Goal: Task Accomplishment & Management: Manage account settings

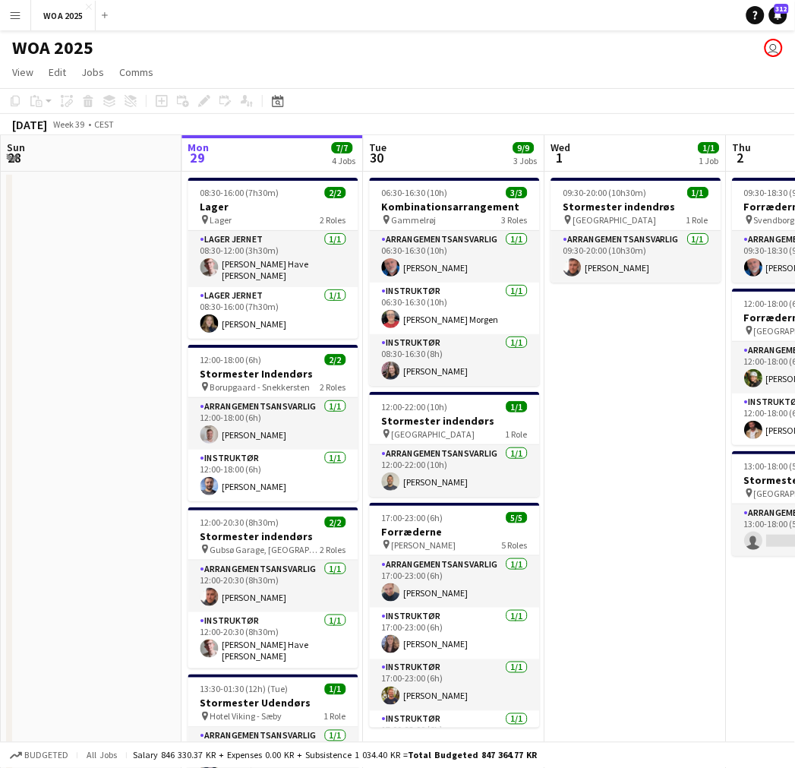
scroll to position [0, 362]
drag, startPoint x: 137, startPoint y: 337, endPoint x: 140, endPoint y: 305, distance: 32.7
click at [138, 306] on app-date-cell at bounding box center [93, 489] width 182 height 634
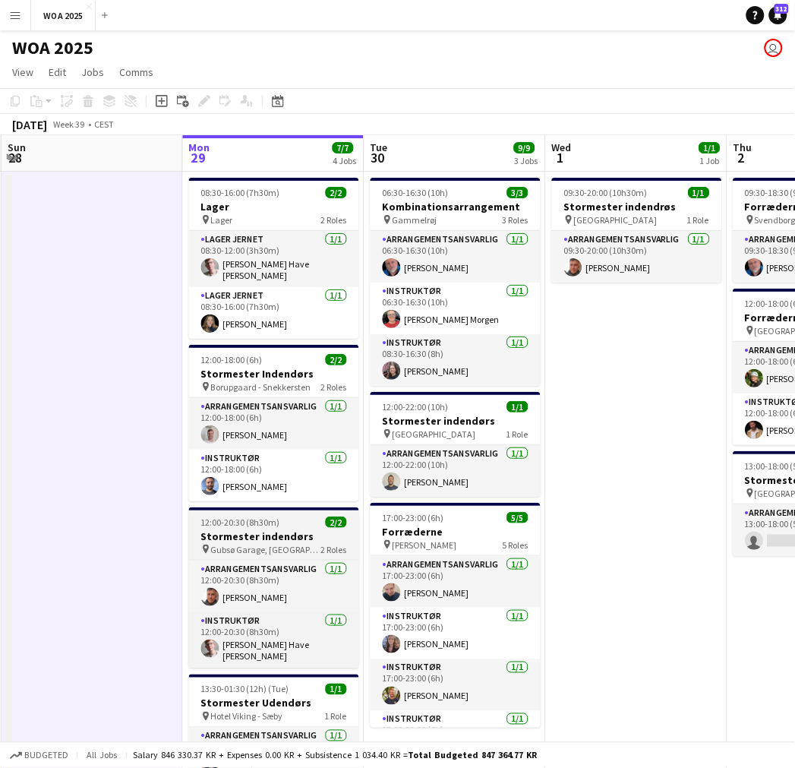
click at [246, 544] on span "Gubsø Garage, [GEOGRAPHIC_DATA]" at bounding box center [266, 549] width 110 height 11
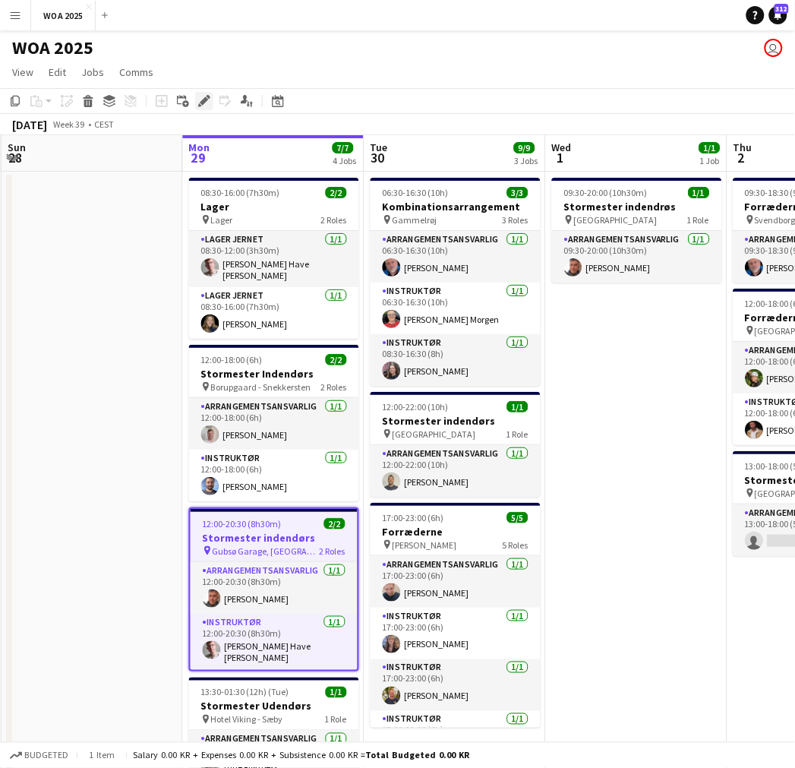
click at [202, 108] on div "Edit" at bounding box center [204, 101] width 18 height 18
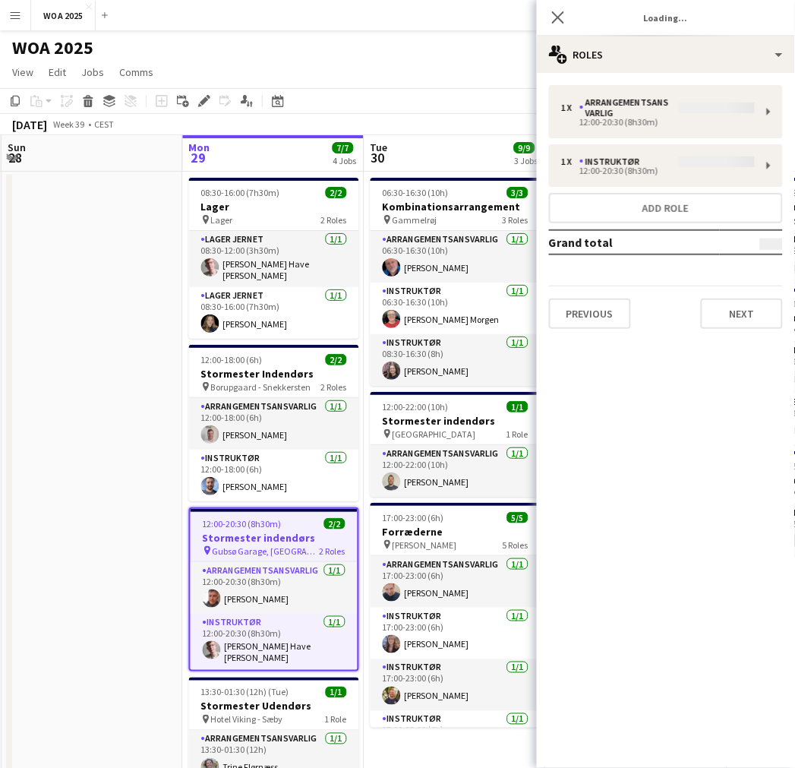
type input "**********"
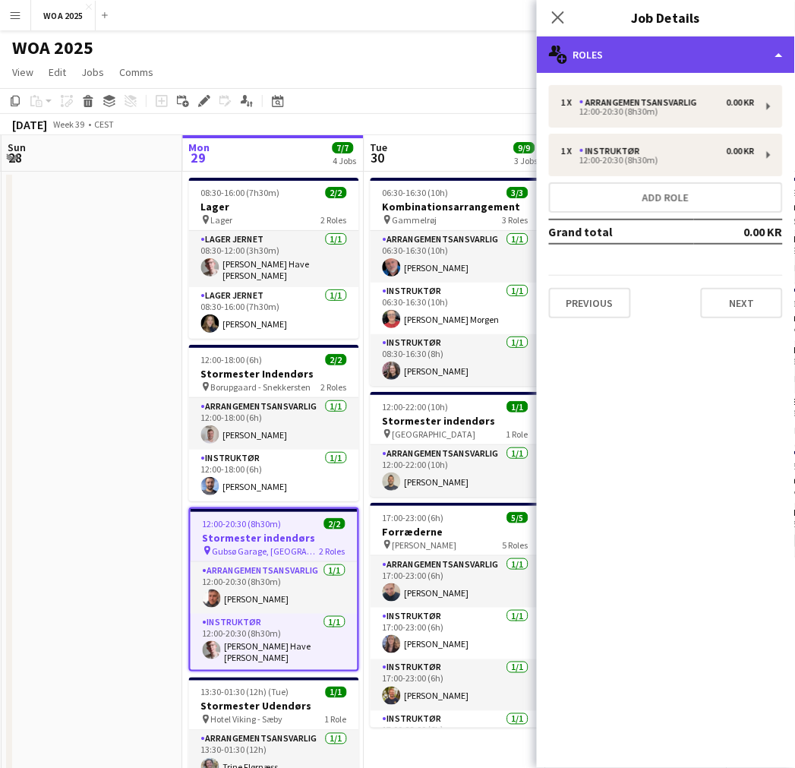
click at [659, 62] on div "multiple-users-add Roles" at bounding box center [666, 54] width 258 height 36
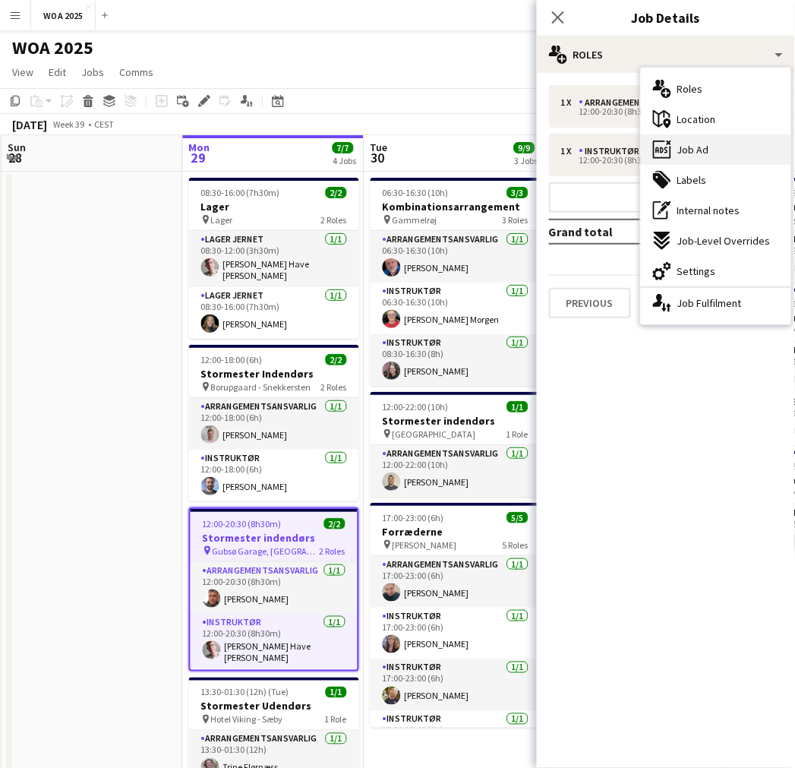
click at [720, 150] on div "ads-window Job Ad" at bounding box center [716, 149] width 150 height 30
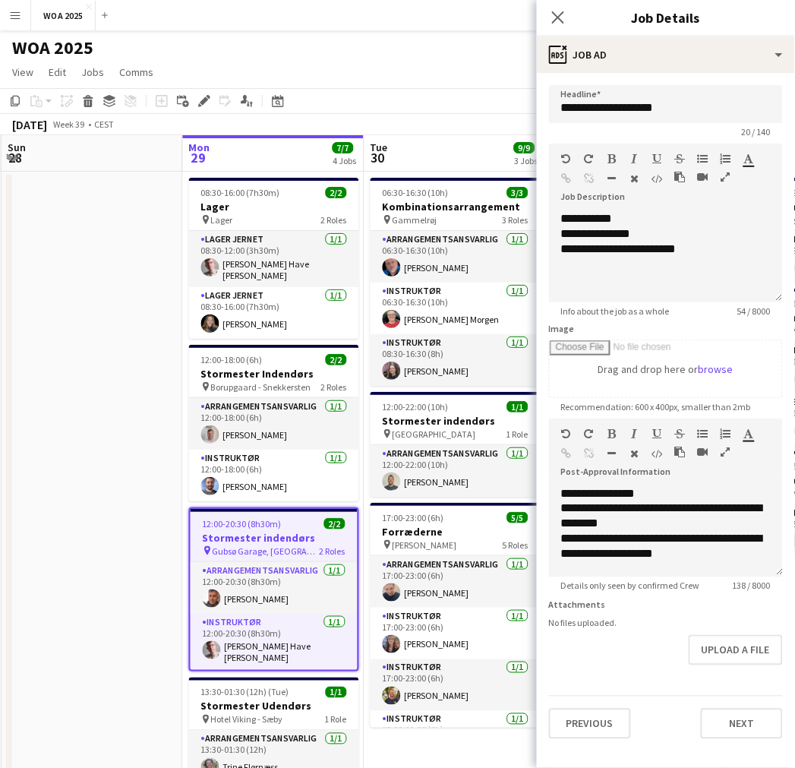
click at [100, 306] on app-date-cell at bounding box center [93, 489] width 182 height 634
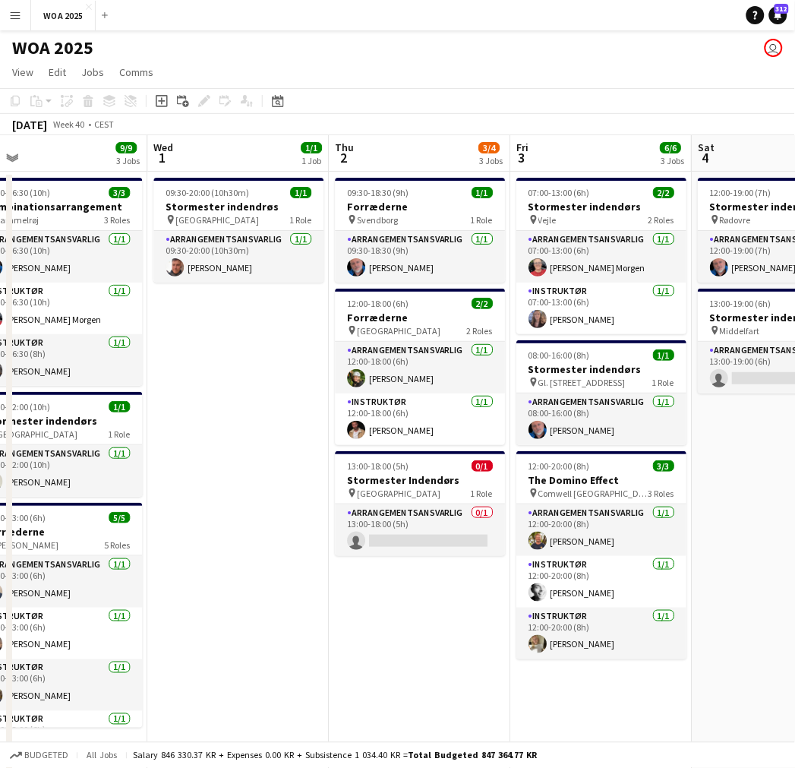
scroll to position [0, 583]
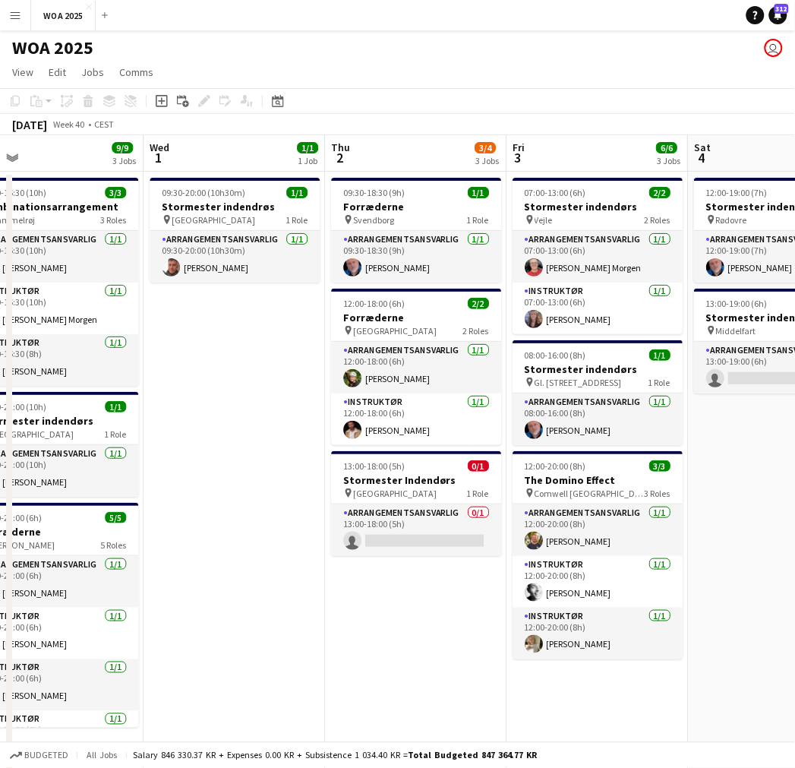
drag, startPoint x: 658, startPoint y: 441, endPoint x: 255, endPoint y: 406, distance: 404.1
click at [255, 406] on app-calendar-viewport "Sat 27 2/2 2 Jobs Sun 28 Mon 29 7/7 4 Jobs Tue 30 9/9 3 Jobs Wed 1 1/1 1 Job Th…" at bounding box center [397, 470] width 795 height 670
click at [270, 373] on app-date-cell "09:30-20:00 (10h30m) 1/1 Stormester indendrøs pin Aalborg 1 Role Arrangementsan…" at bounding box center [235, 489] width 182 height 634
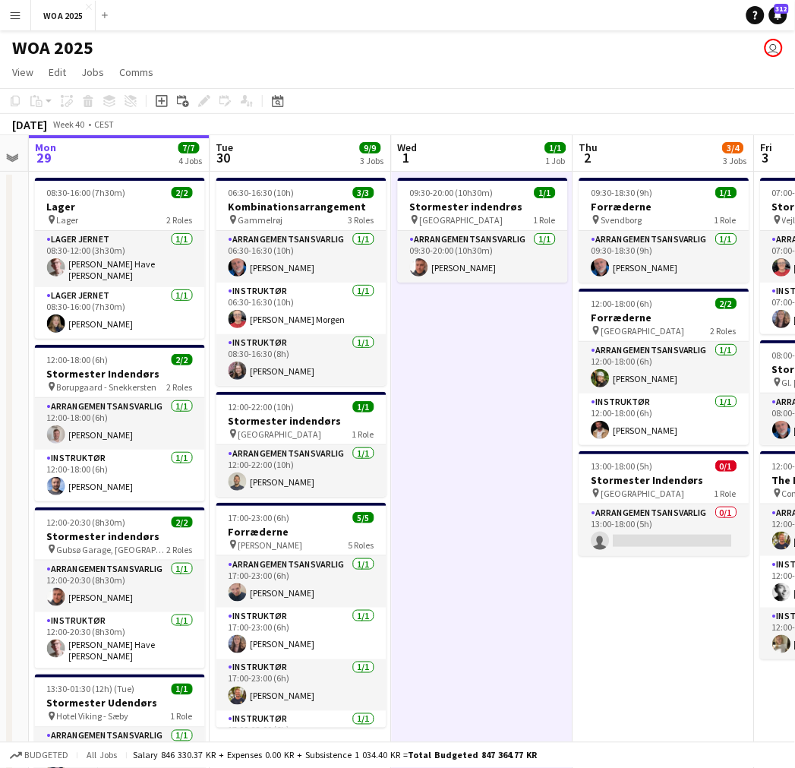
scroll to position [0, 474]
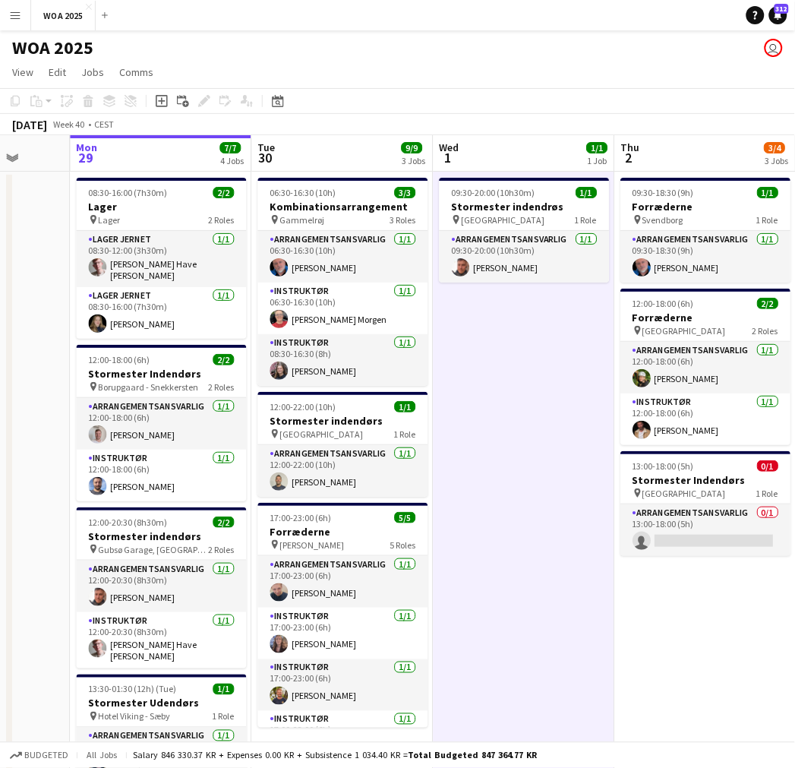
drag, startPoint x: 284, startPoint y: 510, endPoint x: 521, endPoint y: 486, distance: 238.2
click at [521, 486] on app-calendar-viewport "Fri 26 6/6 4 Jobs Sat 27 2/2 2 Jobs Sun 28 Mon 29 7/7 4 Jobs Tue 30 9/9 3 Jobs …" at bounding box center [397, 470] width 795 height 670
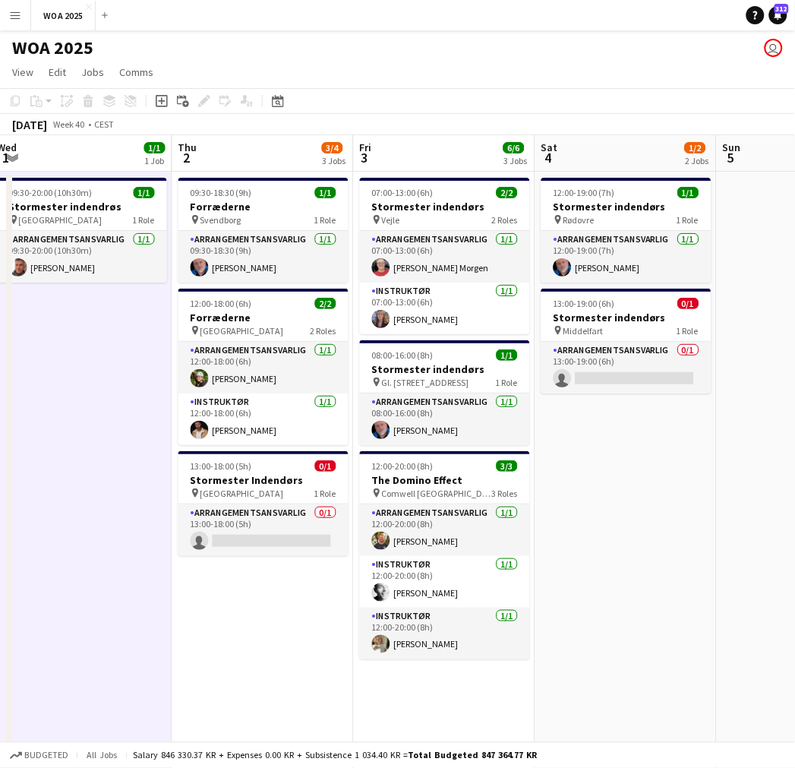
scroll to position [0, 365]
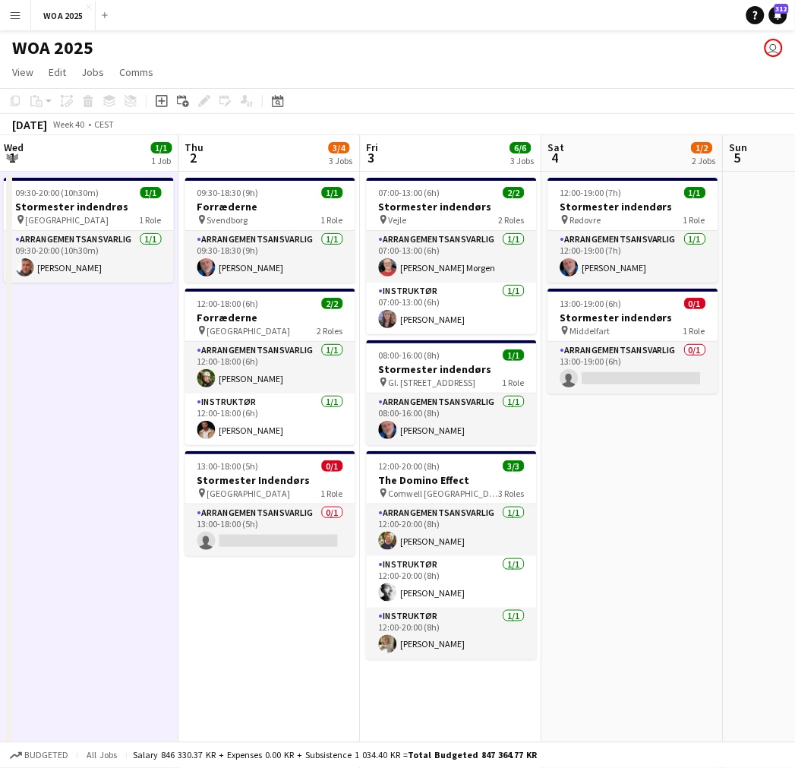
drag, startPoint x: 551, startPoint y: 489, endPoint x: 115, endPoint y: 422, distance: 441.1
click at [115, 422] on app-calendar-viewport "Mon 29 7/7 4 Jobs Tue 30 9/9 3 Jobs Wed 1 1/1 1 Job Thu 2 3/4 3 Jobs Fri 3 6/6 …" at bounding box center [397, 533] width 795 height 796
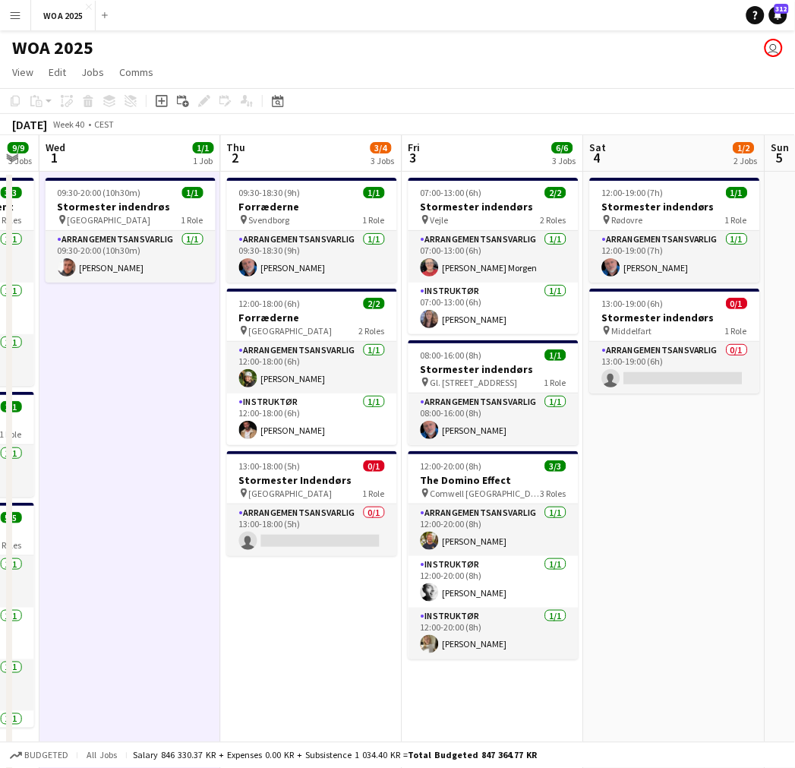
scroll to position [0, 477]
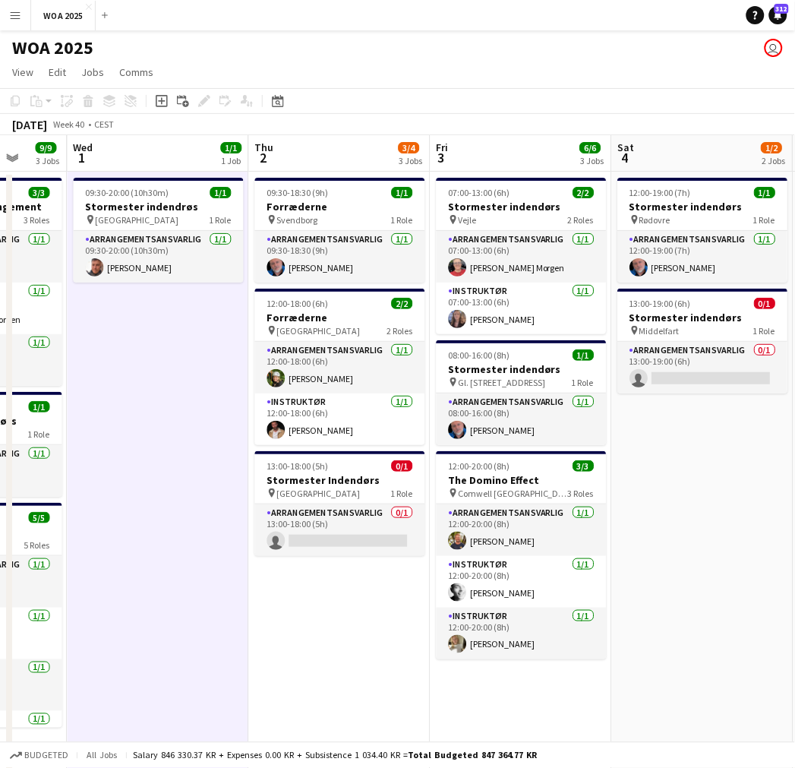
drag, startPoint x: 138, startPoint y: 446, endPoint x: 207, endPoint y: 457, distance: 70.1
click at [207, 457] on app-calendar-viewport "Sun 28 Mon 29 7/7 4 Jobs Tue 30 9/9 3 Jobs Wed 1 1/1 1 Job Thu 2 3/4 3 Jobs Fri…" at bounding box center [397, 533] width 795 height 796
click at [340, 597] on app-date-cell "09:30-18:30 (9h) 1/1 Forræderne pin Svendborg 1 Role Arrangementsansvarlig [DAT…" at bounding box center [340, 552] width 182 height 760
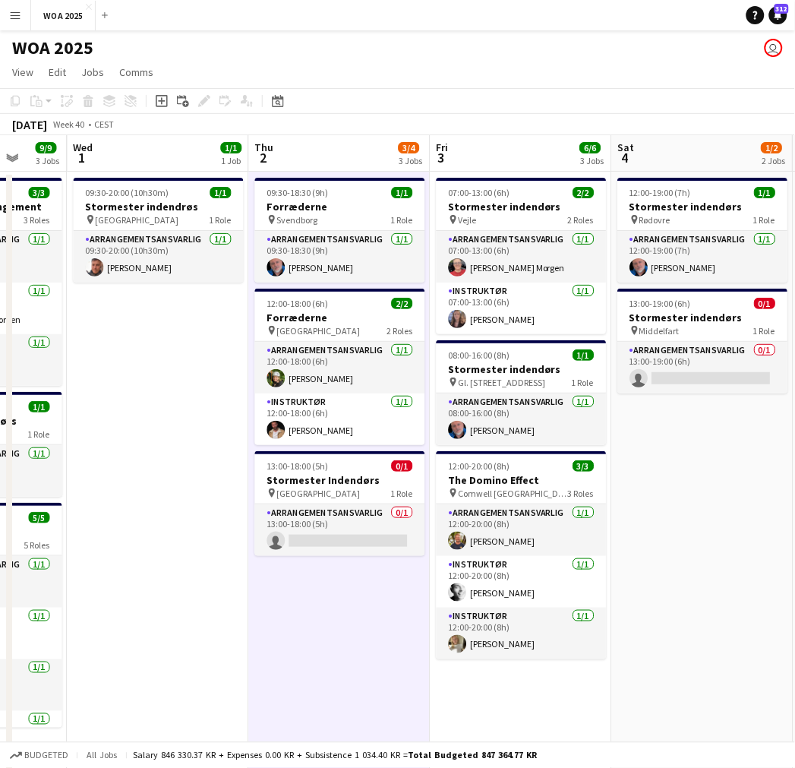
click at [150, 375] on app-date-cell "09:30-20:00 (10h30m) 1/1 Stormester indendrøs pin Aalborg 1 Role Arrangementsan…" at bounding box center [159, 552] width 182 height 760
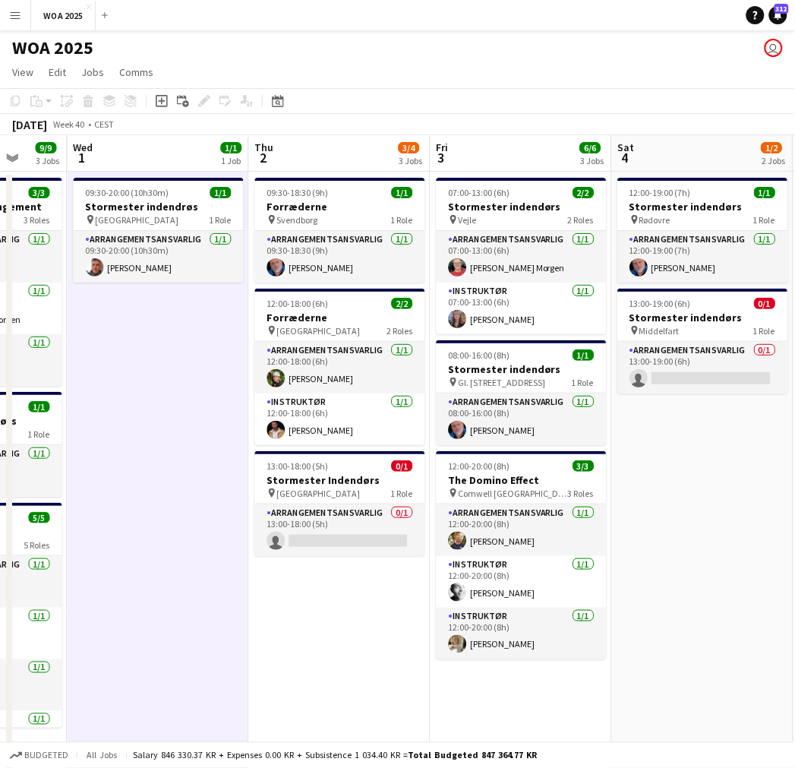
click at [296, 619] on app-date-cell "09:30-18:30 (9h) 1/1 Forræderne pin Svendborg 1 Role Arrangementsansvarlig [DAT…" at bounding box center [340, 552] width 182 height 760
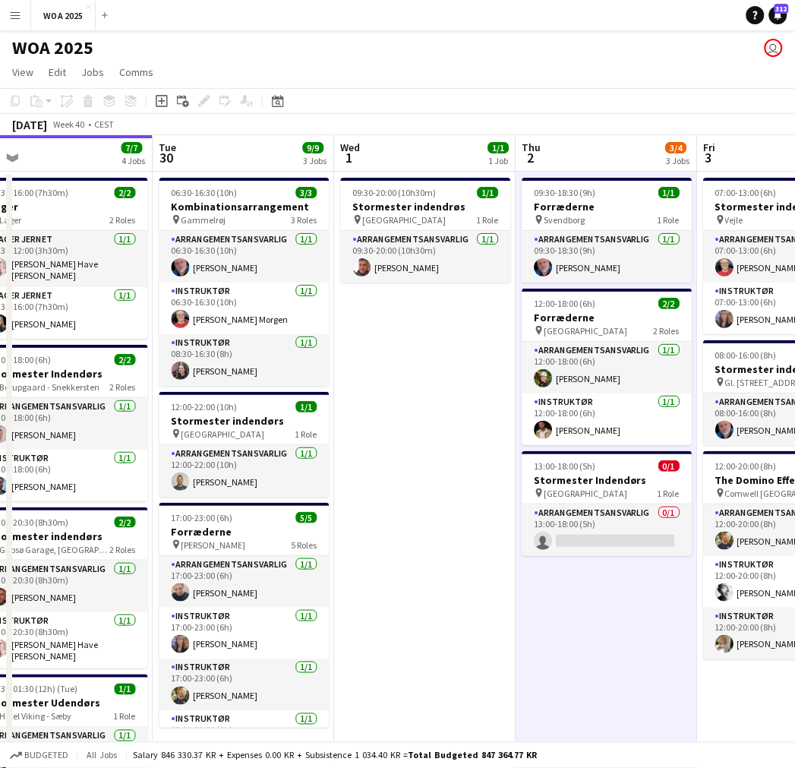
scroll to position [0, 323]
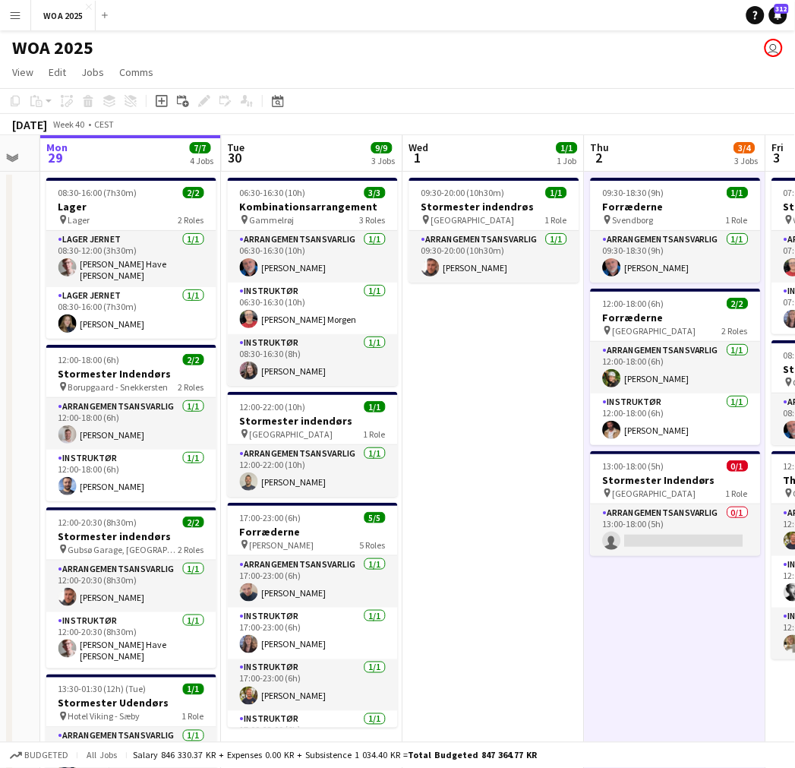
drag, startPoint x: 148, startPoint y: 321, endPoint x: 484, endPoint y: 340, distance: 336.3
click at [484, 340] on app-calendar-viewport "Sat 27 2/2 2 Jobs Sun 28 Mon 29 7/7 4 Jobs Tue 30 9/9 3 Jobs Wed 1 1/1 1 Job Th…" at bounding box center [397, 533] width 795 height 796
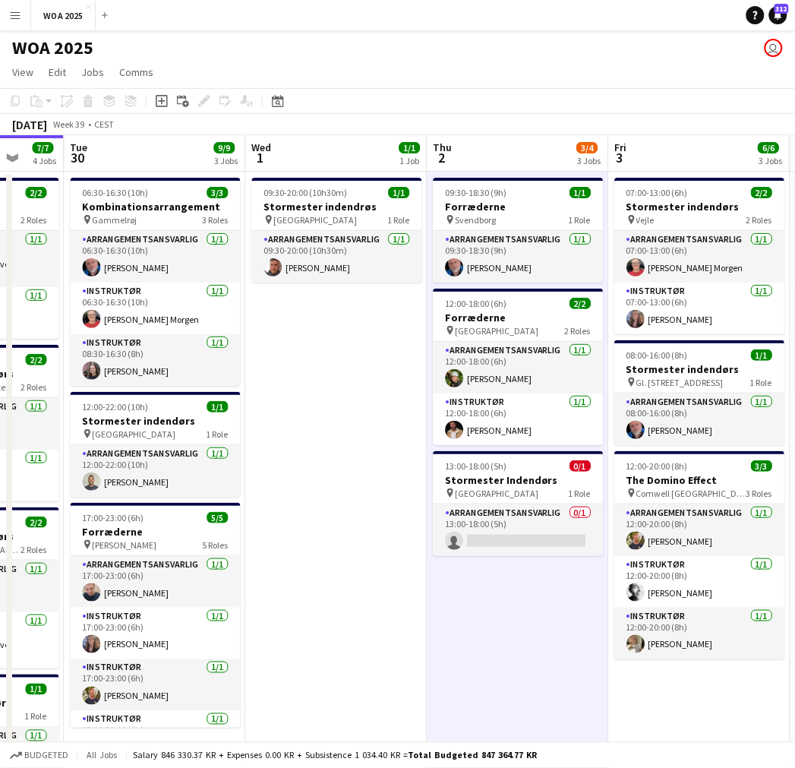
scroll to position [0, 479]
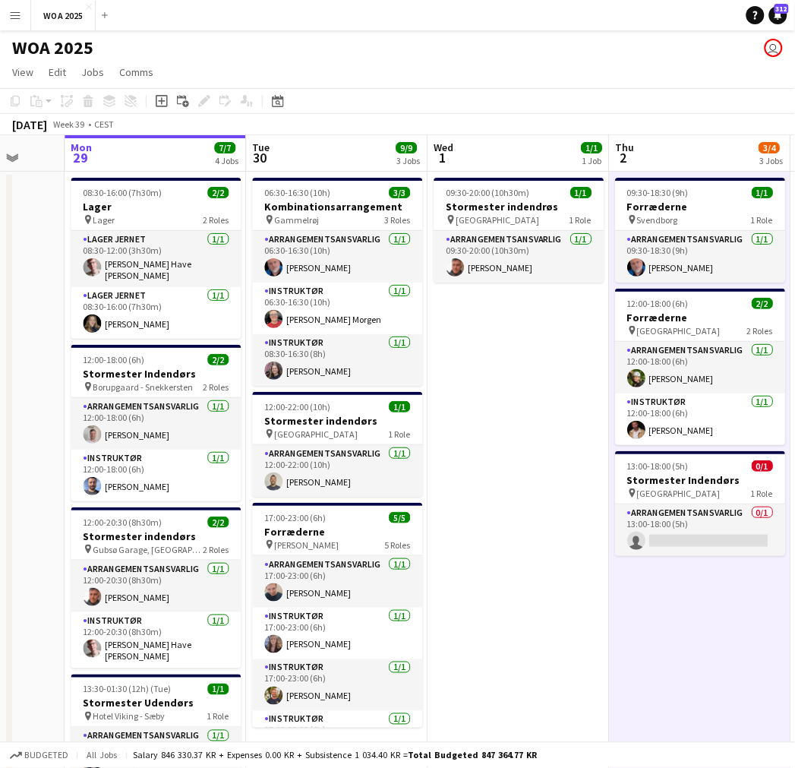
drag, startPoint x: 435, startPoint y: 524, endPoint x: 447, endPoint y: 463, distance: 62.0
click at [447, 466] on app-calendar-viewport "Fri 26 6/6 4 Jobs Sat 27 2/2 2 Jobs Sun 28 Mon 29 7/7 4 Jobs Tue 30 9/9 3 Jobs …" at bounding box center [397, 533] width 795 height 796
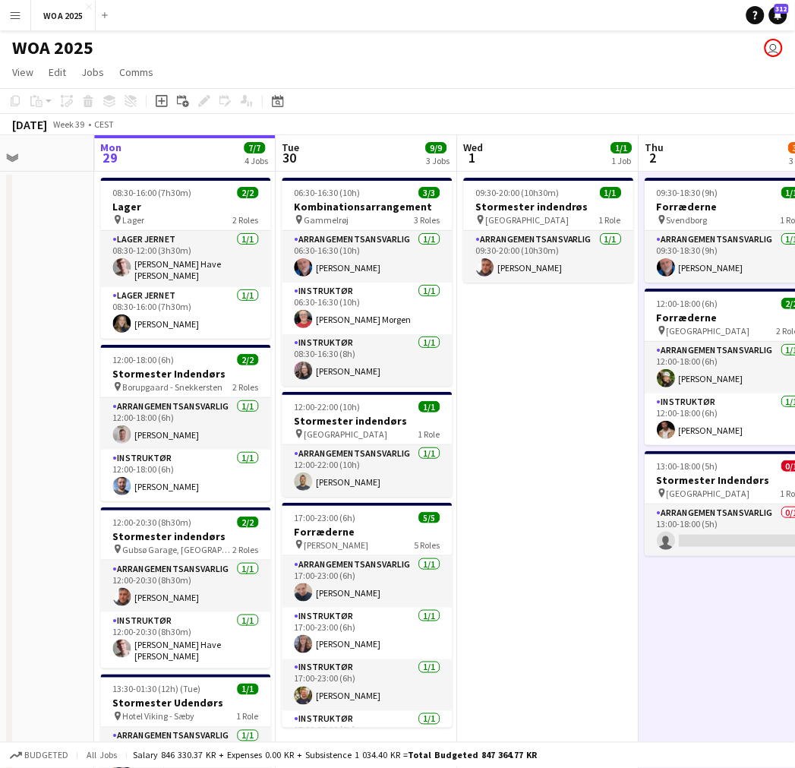
scroll to position [0, 436]
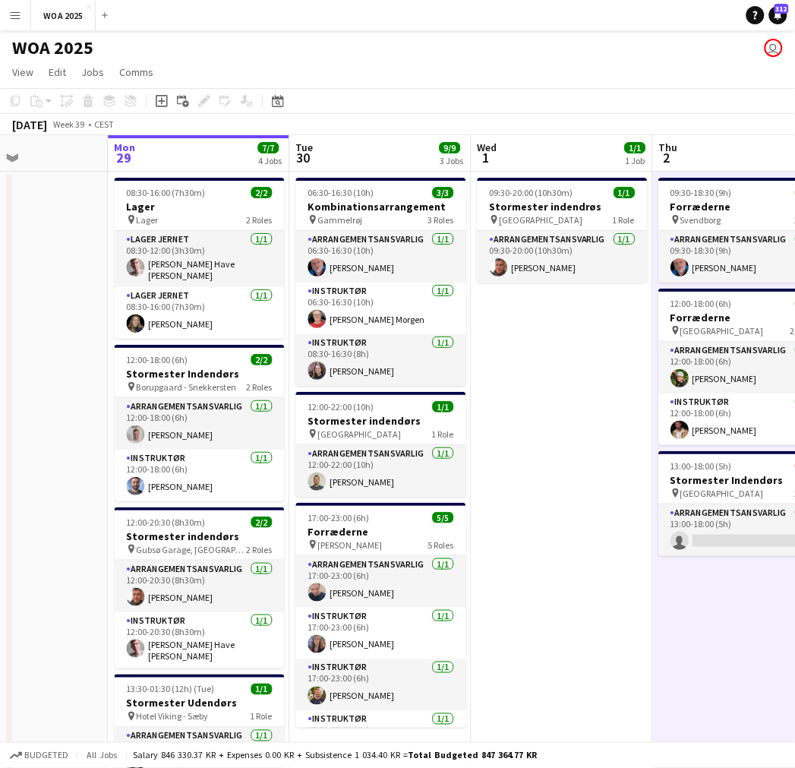
drag, startPoint x: 512, startPoint y: 418, endPoint x: 583, endPoint y: 428, distance: 72.1
click at [583, 428] on app-calendar-viewport "Fri 26 6/6 4 Jobs Sat 27 2/2 2 Jobs Sun 28 Mon 29 7/7 4 Jobs Tue 30 9/9 3 Jobs …" at bounding box center [397, 533] width 795 height 796
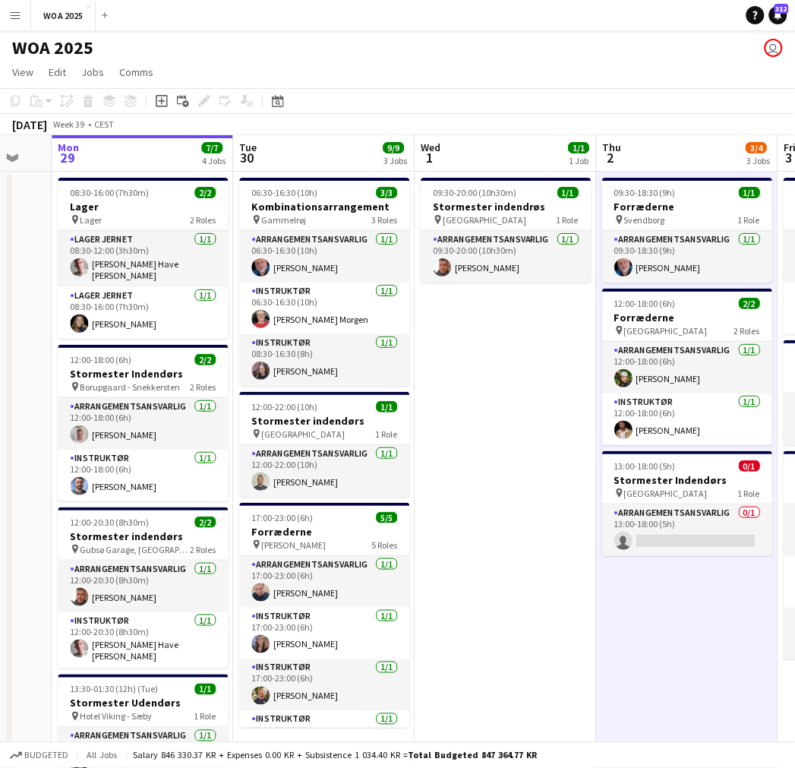
scroll to position [0, 504]
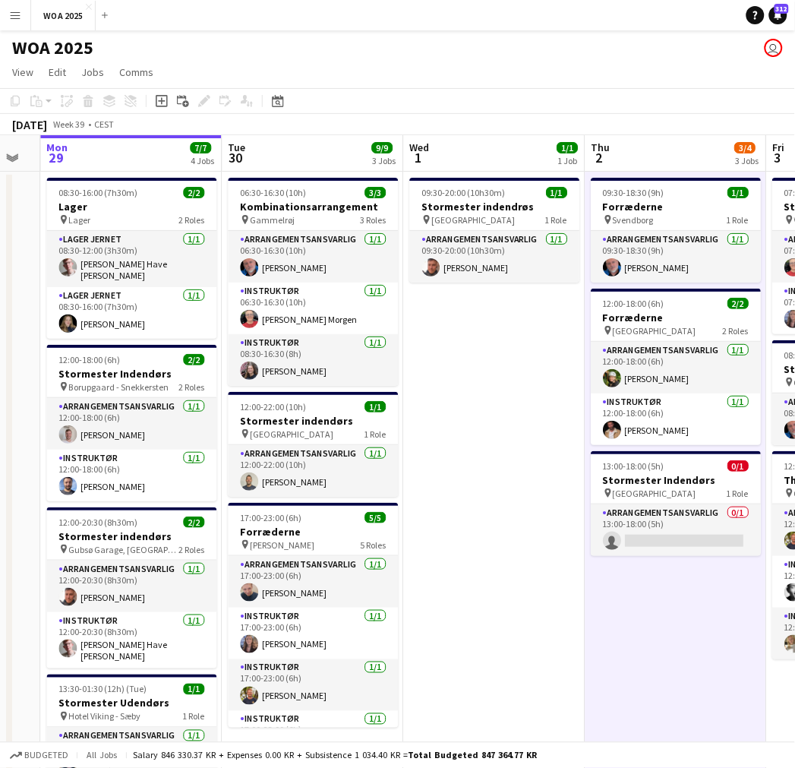
drag, startPoint x: 581, startPoint y: 421, endPoint x: 514, endPoint y: 418, distance: 67.7
click at [514, 418] on app-calendar-viewport "Fri 26 6/6 4 Jobs Sat 27 2/2 2 Jobs Sun 28 Mon 29 7/7 4 Jobs Tue 30 9/9 3 Jobs …" at bounding box center [397, 533] width 795 height 796
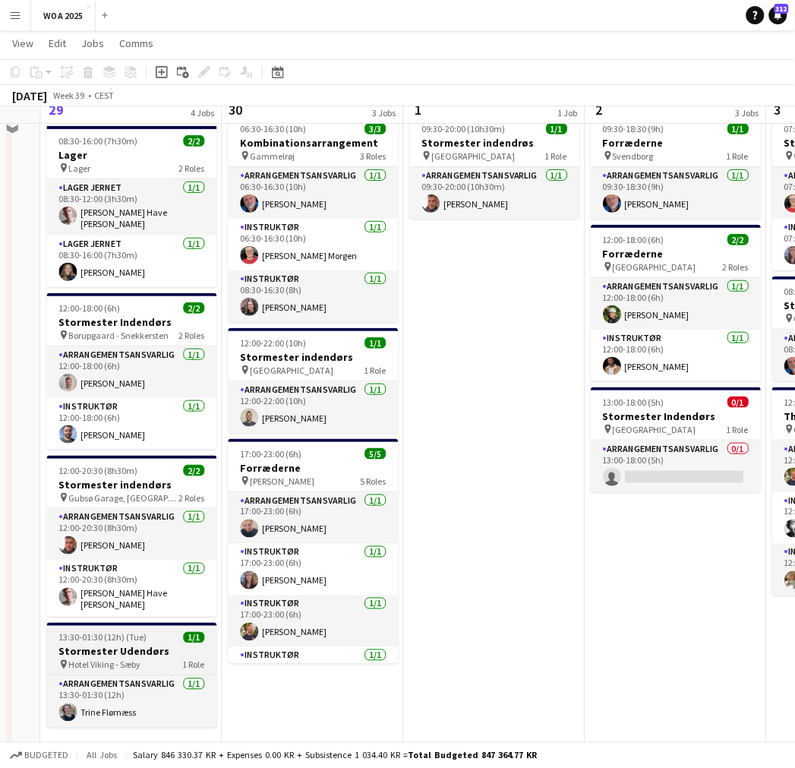
scroll to position [73, 0]
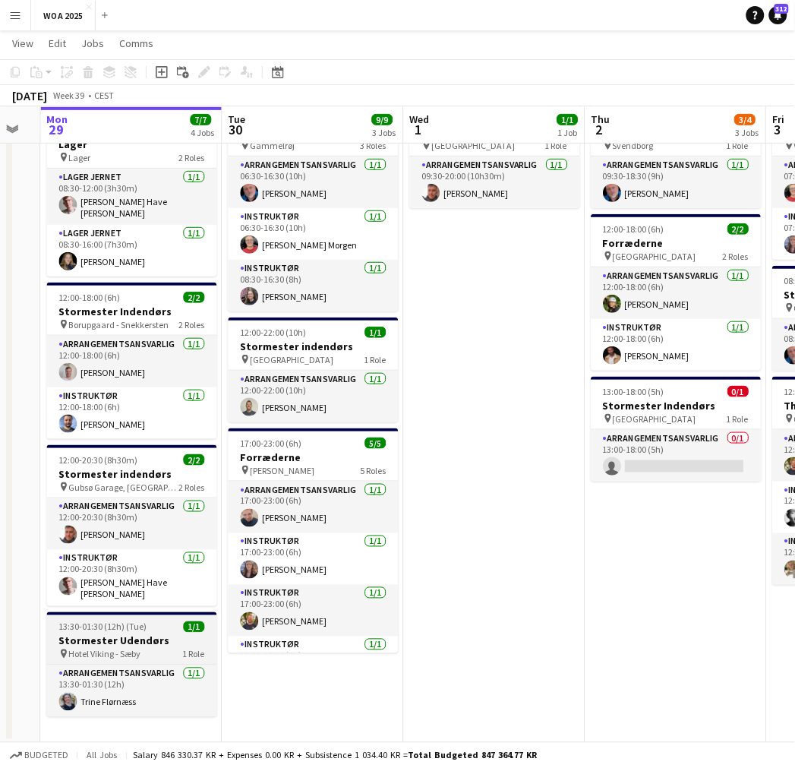
click at [146, 621] on div "13:30-01:30 (12h) (Tue) 1/1" at bounding box center [132, 626] width 170 height 11
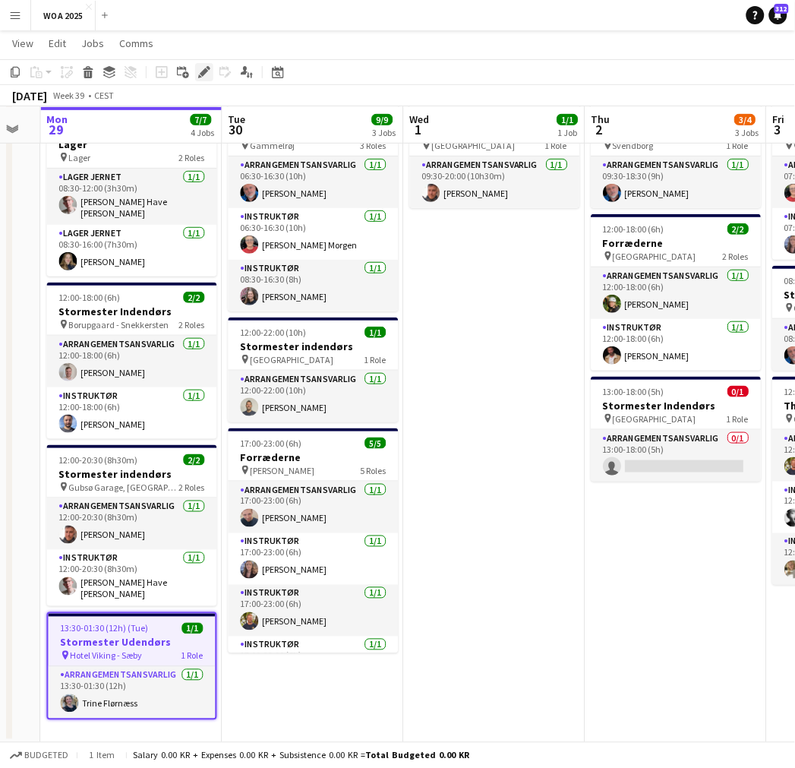
click at [204, 70] on icon at bounding box center [204, 72] width 8 height 8
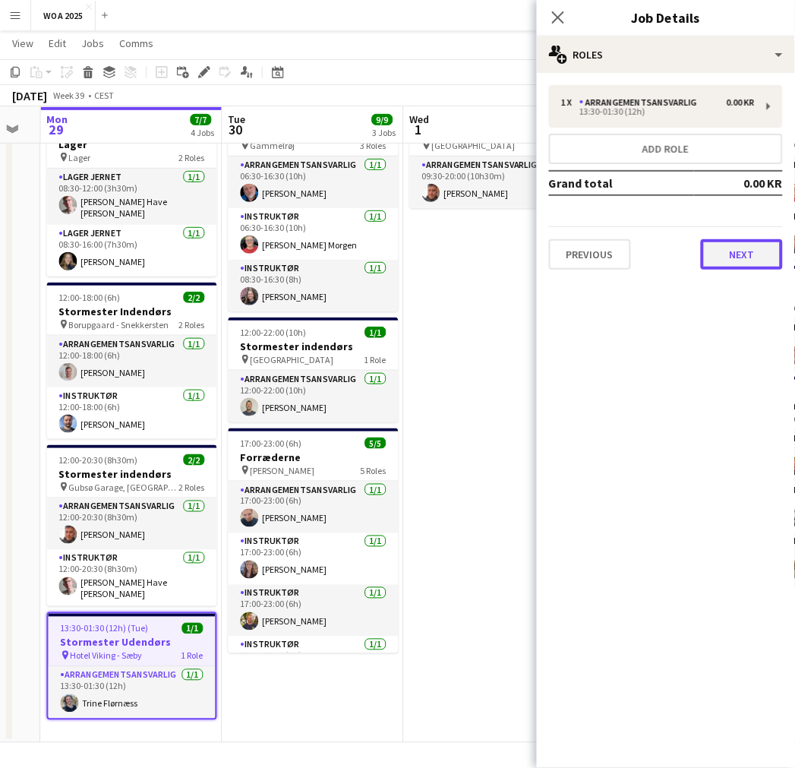
click at [743, 241] on button "Next" at bounding box center [742, 254] width 82 height 30
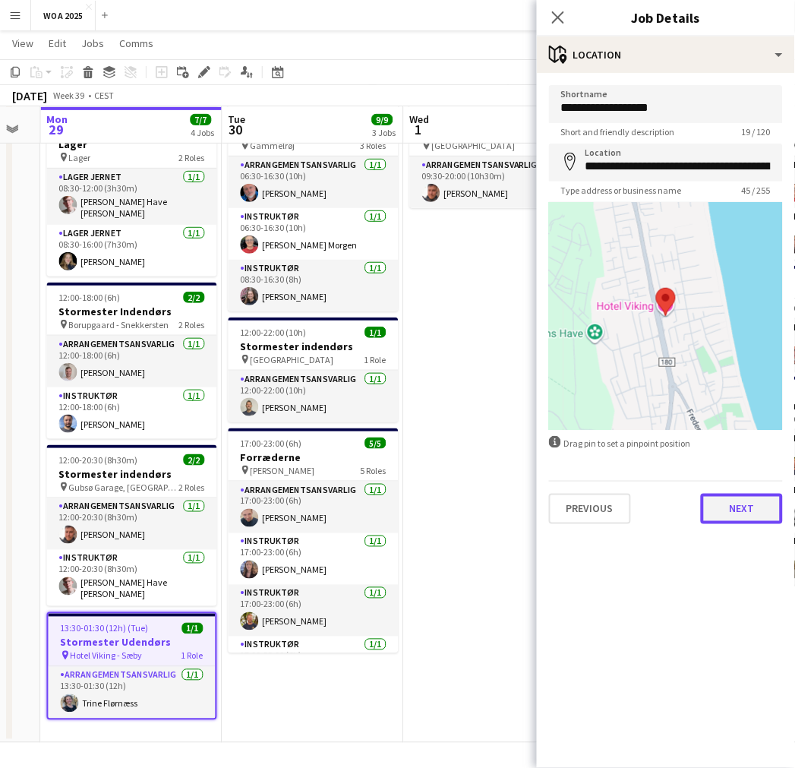
click at [735, 504] on button "Next" at bounding box center [742, 509] width 82 height 30
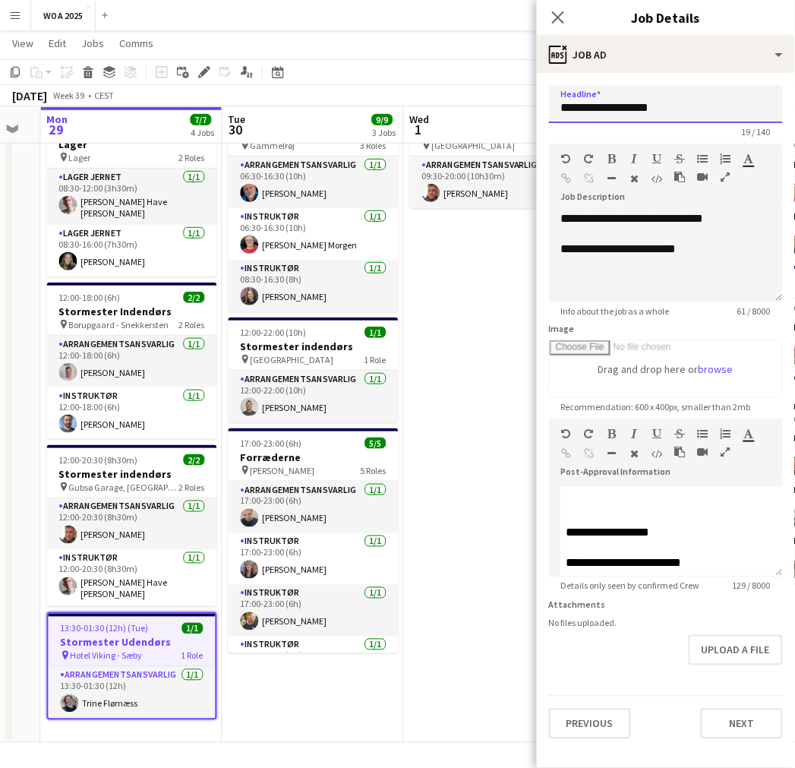
click at [652, 103] on input "**********" at bounding box center [666, 104] width 234 height 38
type input "**********"
click at [701, 213] on p "**********" at bounding box center [666, 218] width 210 height 15
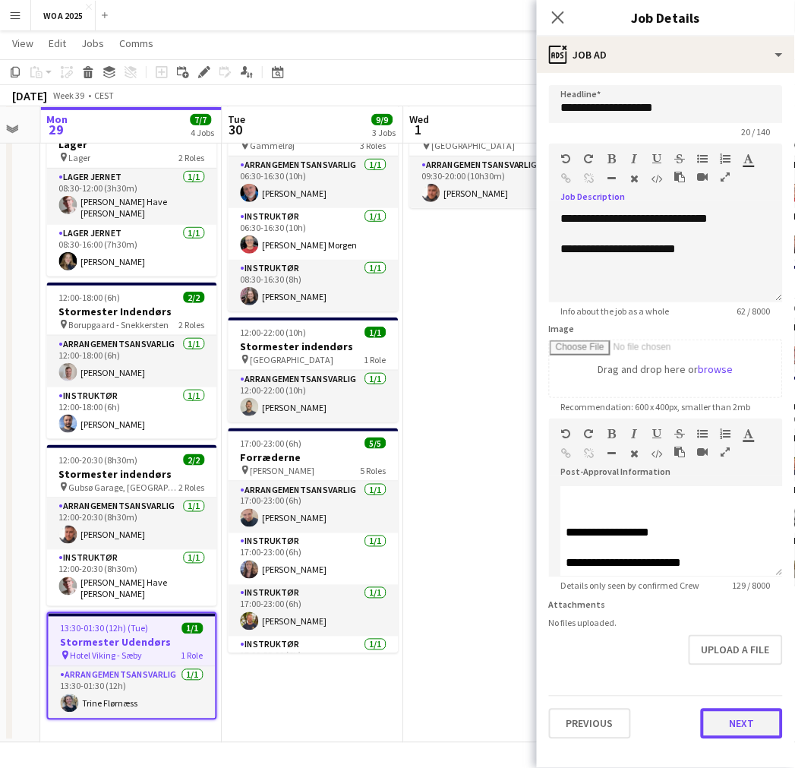
click at [745, 713] on button "Next" at bounding box center [742, 724] width 82 height 30
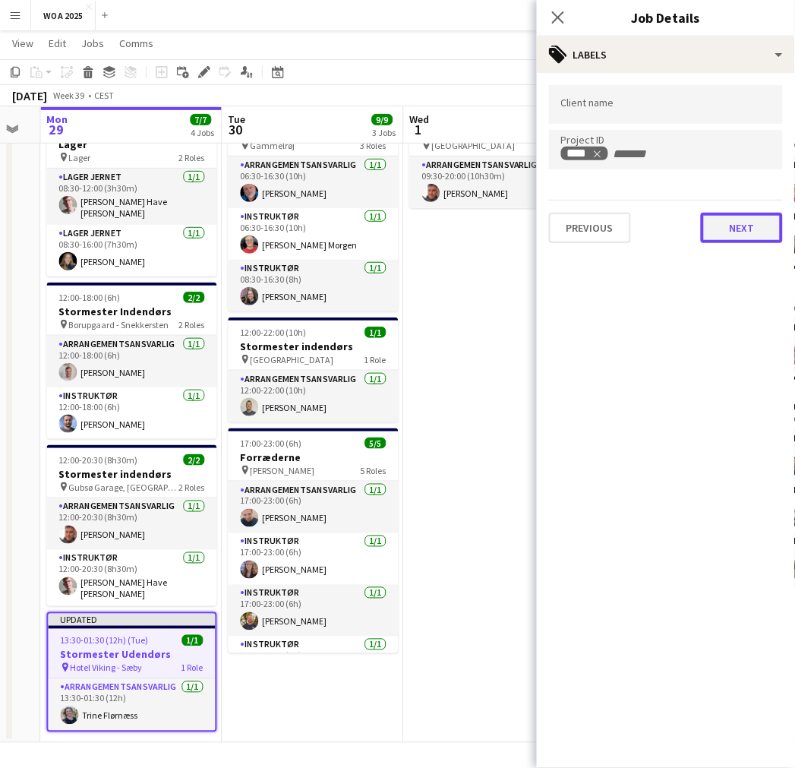
click at [743, 229] on button "Next" at bounding box center [742, 228] width 82 height 30
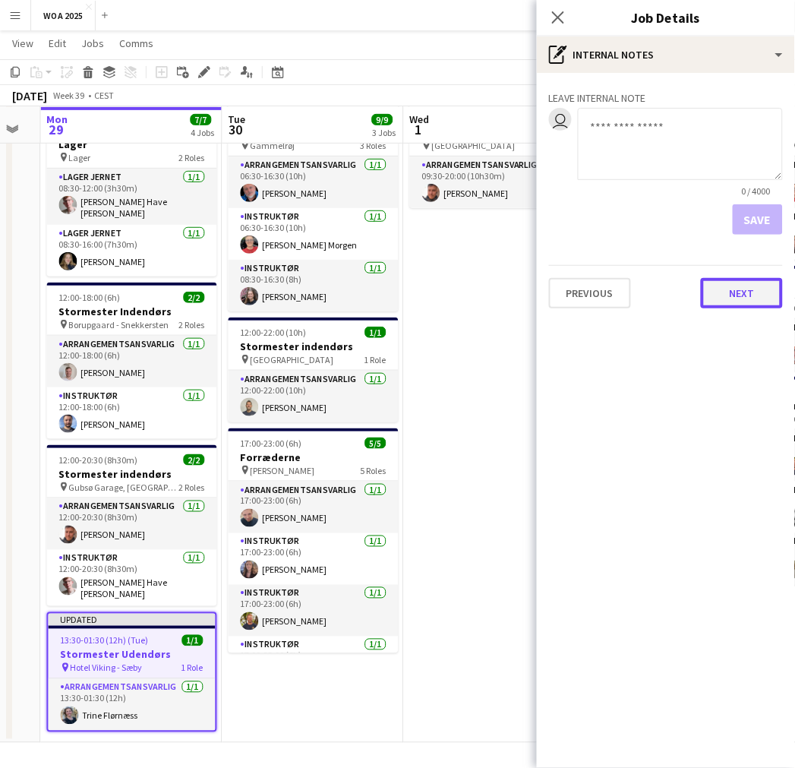
click at [745, 284] on button "Next" at bounding box center [742, 293] width 82 height 30
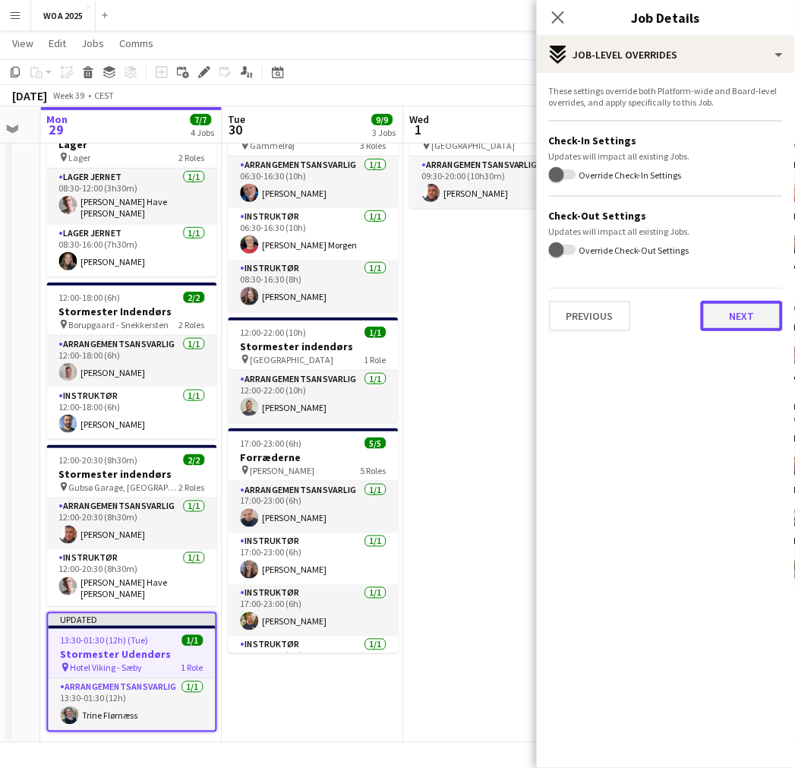
click at [744, 320] on button "Next" at bounding box center [742, 316] width 82 height 30
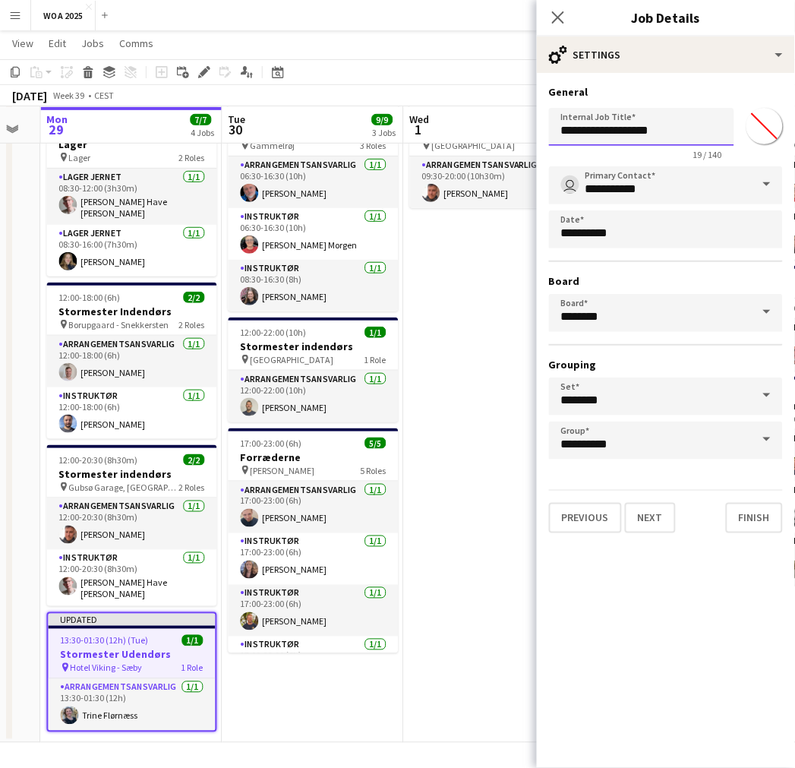
click at [647, 131] on input "**********" at bounding box center [641, 127] width 185 height 38
type input "**********"
click at [754, 514] on button "Finish" at bounding box center [754, 518] width 57 height 30
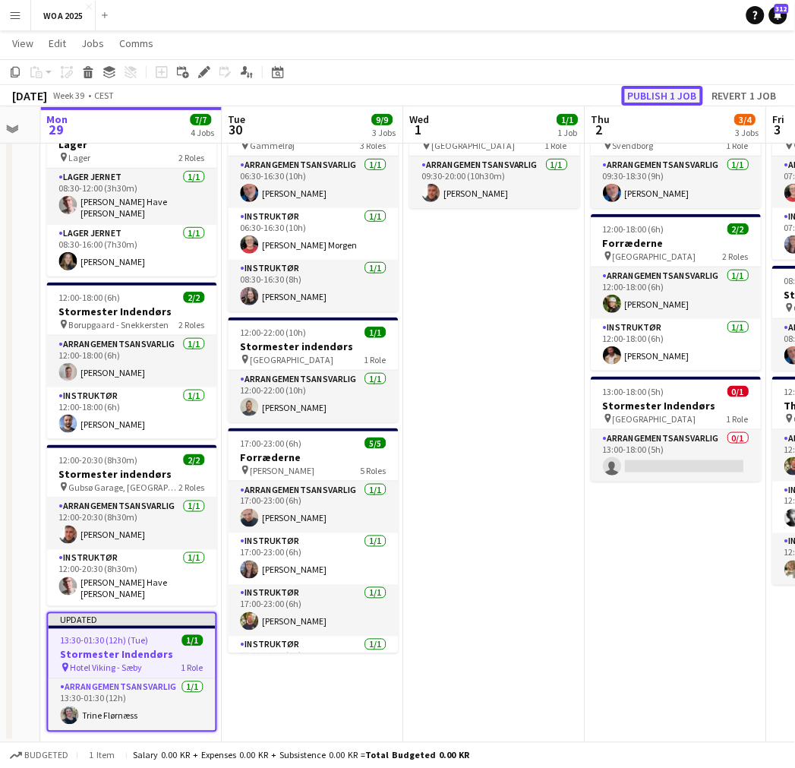
click at [648, 87] on button "Publish 1 job" at bounding box center [662, 96] width 81 height 20
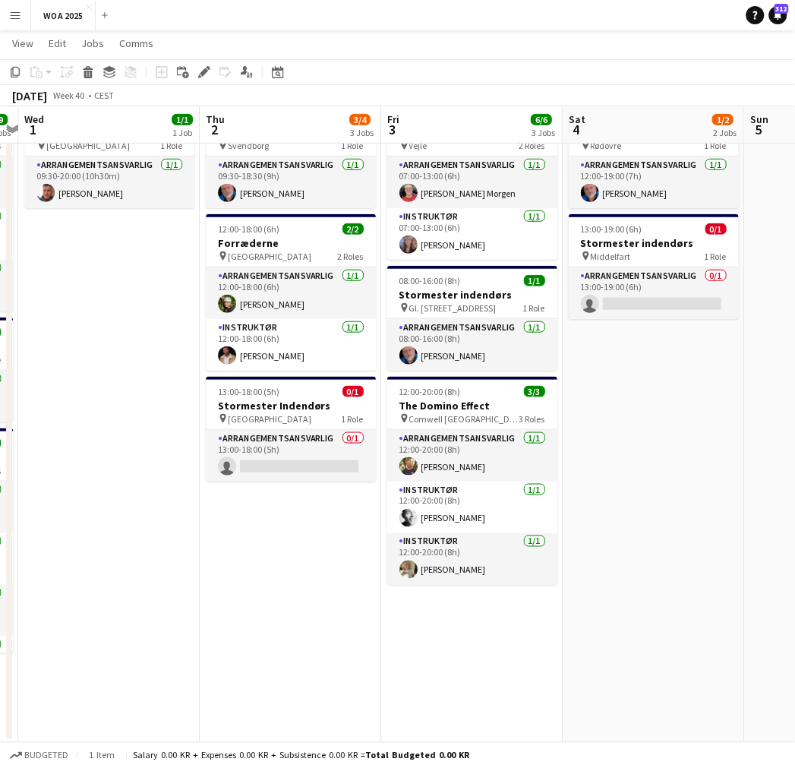
scroll to position [0, 573]
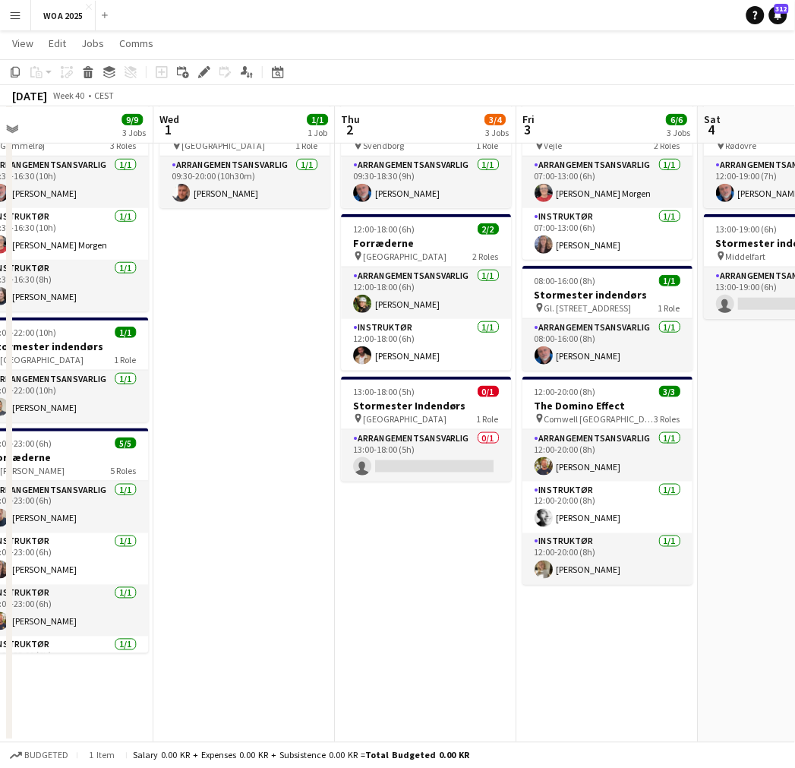
drag, startPoint x: 539, startPoint y: 545, endPoint x: 289, endPoint y: 551, distance: 250.8
click at [289, 551] on app-calendar-viewport "Sat 27 2/2 2 Jobs Sun 28 Mon 29 7/7 4 Jobs Tue 30 9/9 3 Jobs Wed 1 1/1 1 Job Th…" at bounding box center [397, 364] width 795 height 757
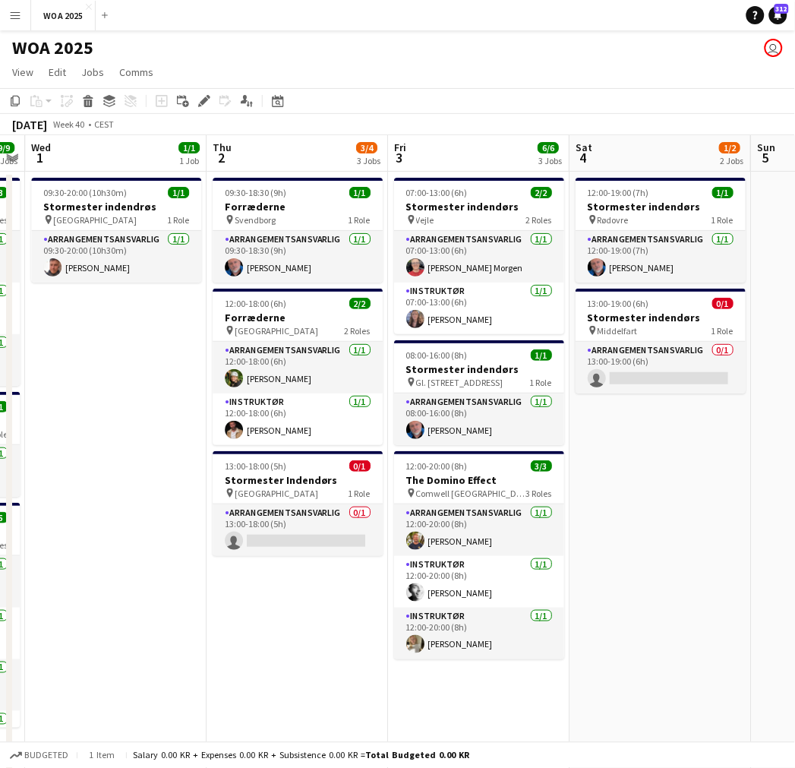
scroll to position [0, 702]
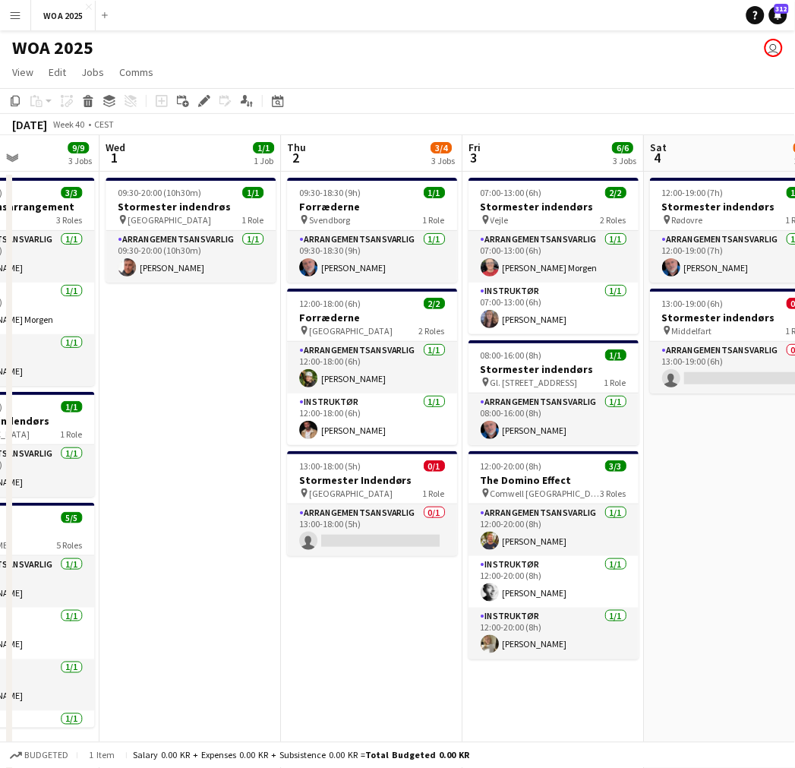
drag, startPoint x: 443, startPoint y: 571, endPoint x: -59, endPoint y: 556, distance: 502.3
click at [0, 556] on html "Menu Boards Boards Boards All jobs Status Workforce Workforce My Workforce Recr…" at bounding box center [397, 421] width 795 height 843
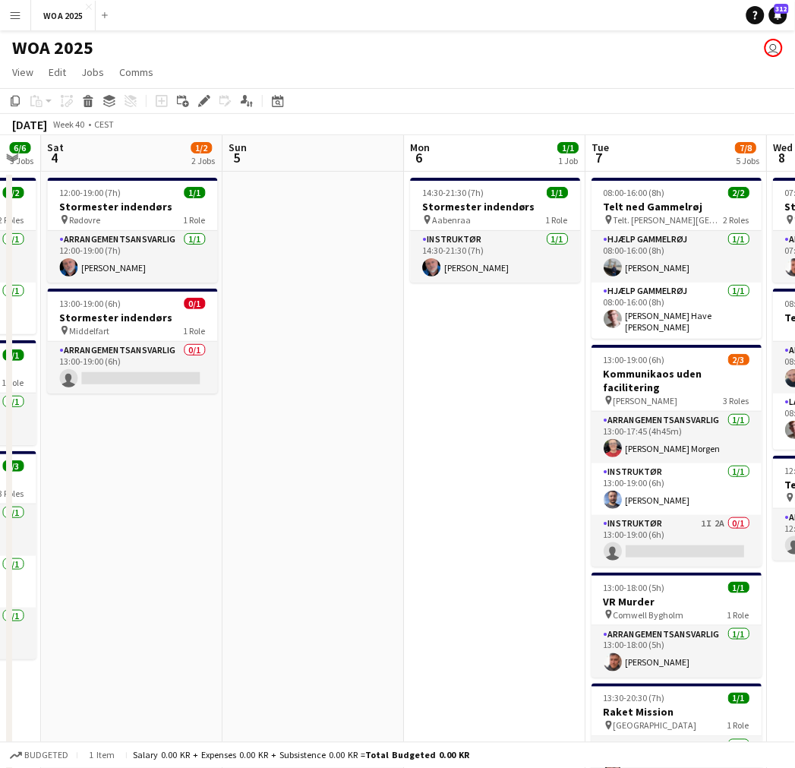
drag, startPoint x: 522, startPoint y: 557, endPoint x: 328, endPoint y: 564, distance: 193.8
click at [328, 564] on app-calendar-viewport "Wed 1 1/1 1 Job Thu 2 3/4 3 Jobs Fri 3 6/6 3 Jobs Sat 4 1/2 2 Jobs Sun 5 Mon 6 …" at bounding box center [397, 533] width 795 height 796
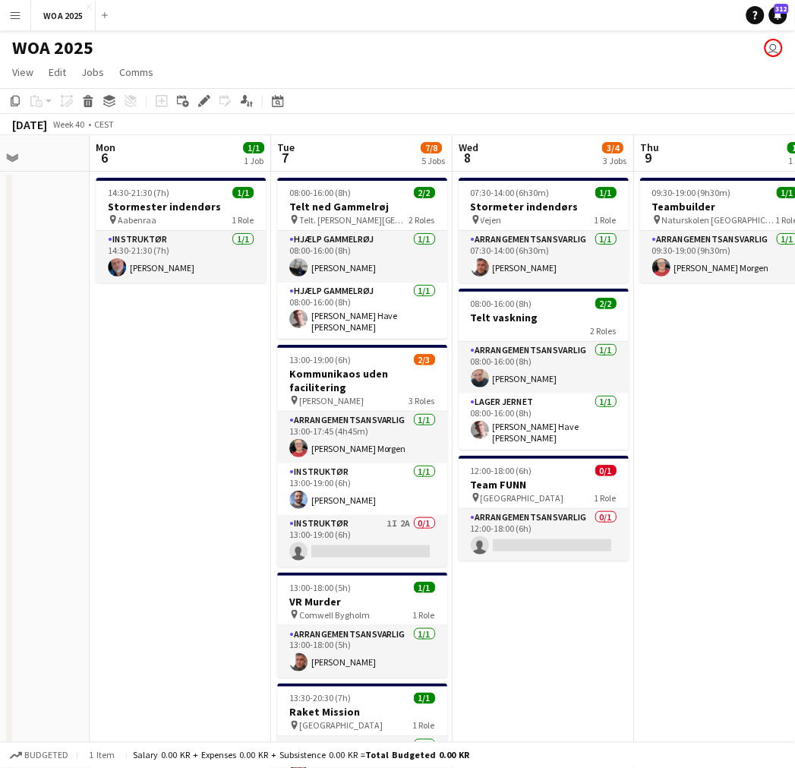
scroll to position [0, 646]
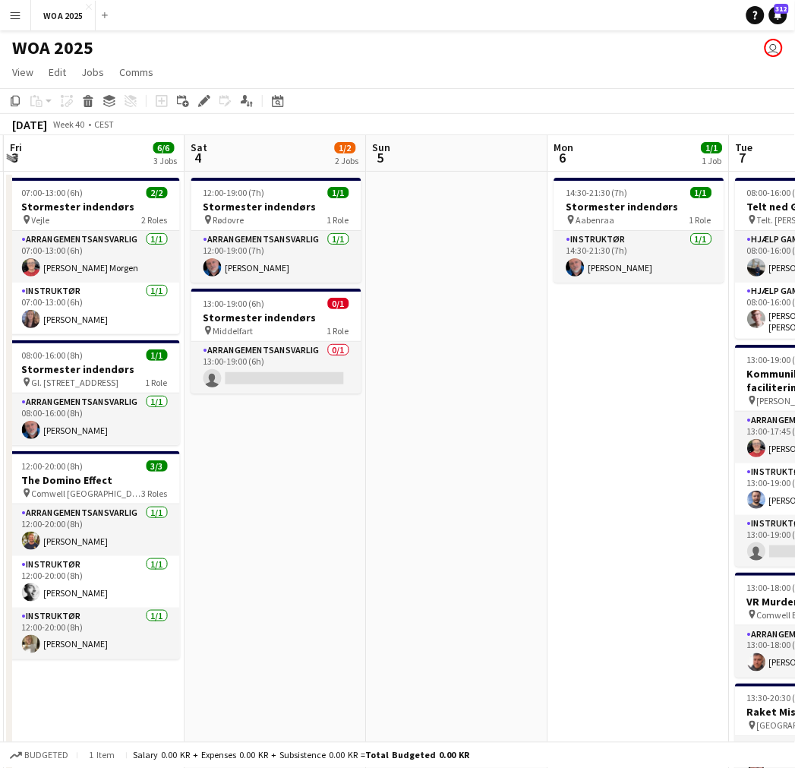
drag, startPoint x: 445, startPoint y: 564, endPoint x: 601, endPoint y: 572, distance: 155.9
click at [612, 570] on app-calendar-viewport "Wed 1 1/1 1 Job Thu 2 3/4 3 Jobs Fri 3 6/6 3 Jobs Sat 4 1/2 2 Jobs Sun 5 Mon 6 …" at bounding box center [397, 533] width 795 height 796
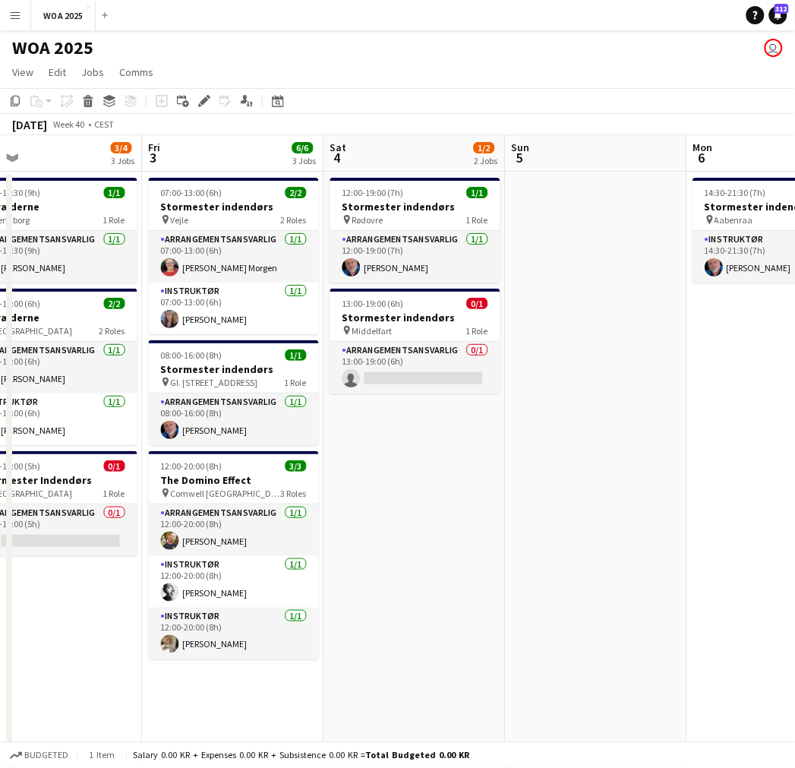
drag, startPoint x: 378, startPoint y: 577, endPoint x: 634, endPoint y: 563, distance: 255.6
click at [689, 561] on app-calendar-viewport "Tue 30 9/9 3 Jobs Wed 1 1/1 1 Job Thu 2 3/4 3 Jobs Fri 3 6/6 3 Jobs Sat 4 1/2 2…" at bounding box center [397, 533] width 795 height 796
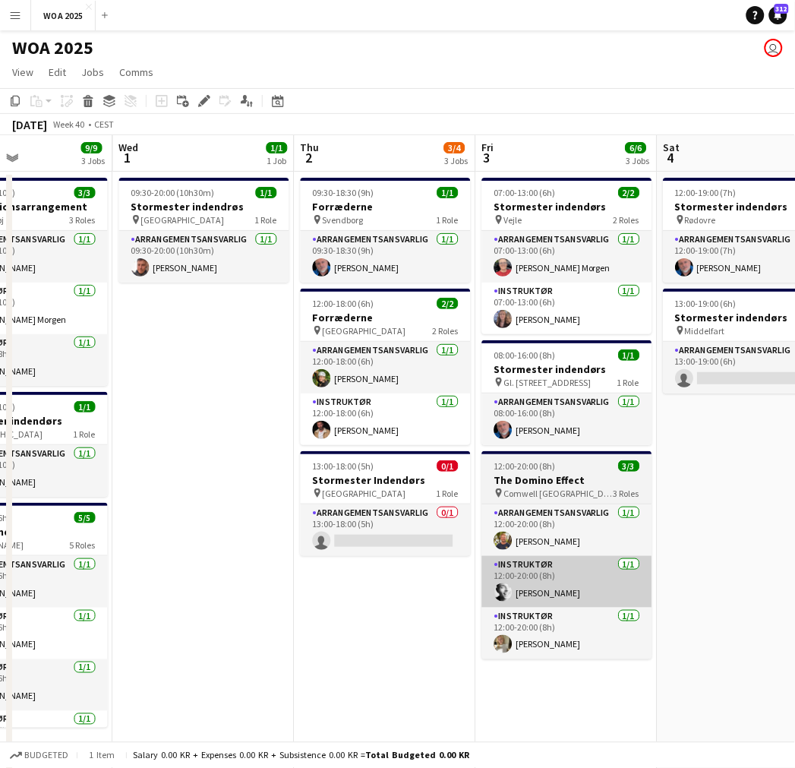
scroll to position [0, 348]
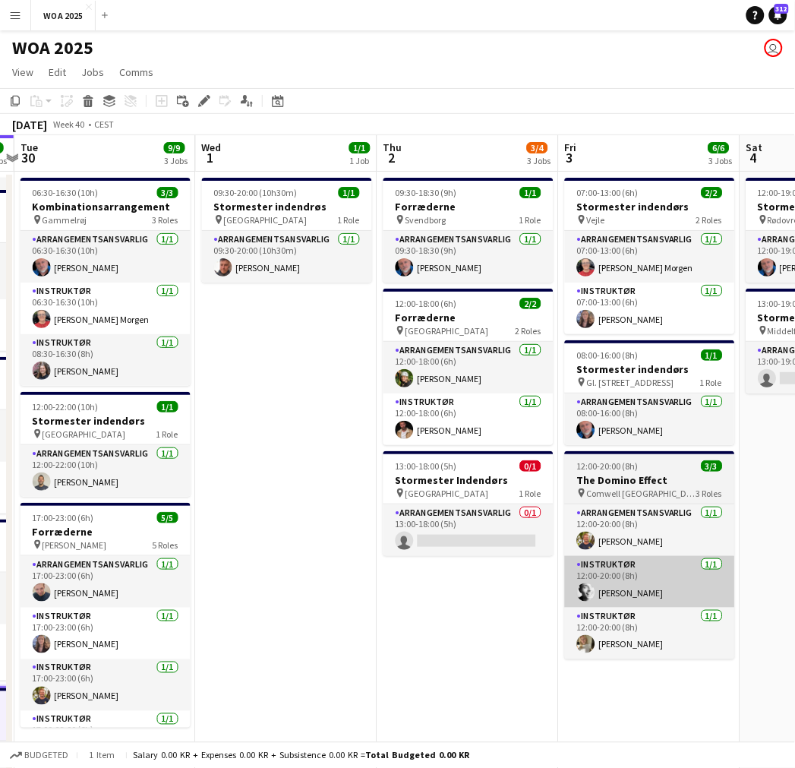
drag, startPoint x: 496, startPoint y: 571, endPoint x: 722, endPoint y: 566, distance: 226.4
click at [722, 566] on app-calendar-viewport "Sun 28 Mon 29 7/7 4 Jobs Tue 30 9/9 3 Jobs Wed 1 1/1 1 Job Thu 2 3/4 3 Jobs Fri…" at bounding box center [397, 533] width 795 height 796
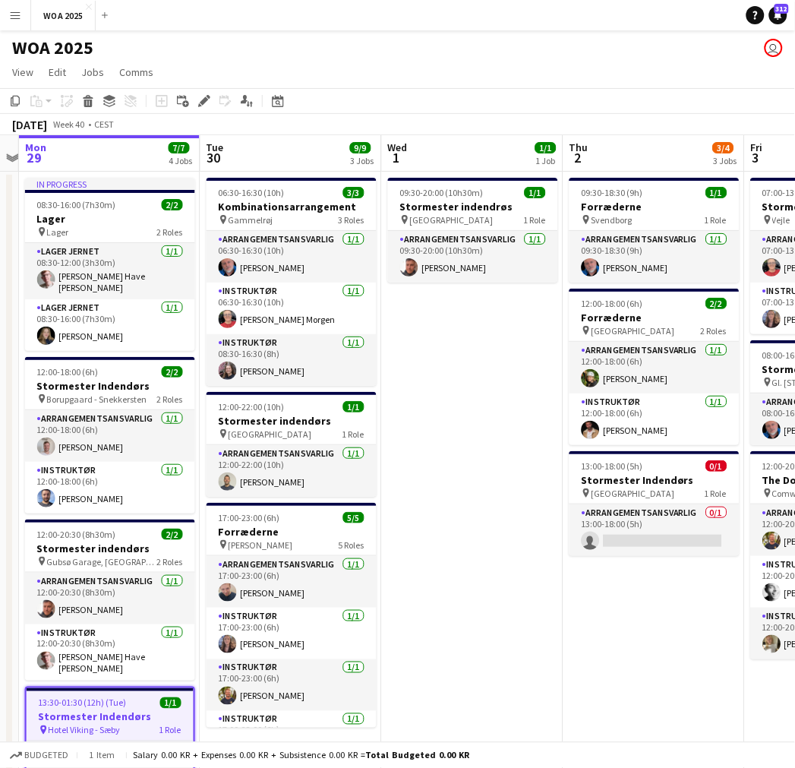
drag, startPoint x: 267, startPoint y: 454, endPoint x: 457, endPoint y: 458, distance: 189.9
click at [454, 458] on app-calendar-viewport "Sat 27 2/2 2 Jobs Sun 28 Mon 29 7/7 4 Jobs Tue 30 9/9 3 Jobs Wed 1 1/1 1 Job Th…" at bounding box center [397, 533] width 795 height 796
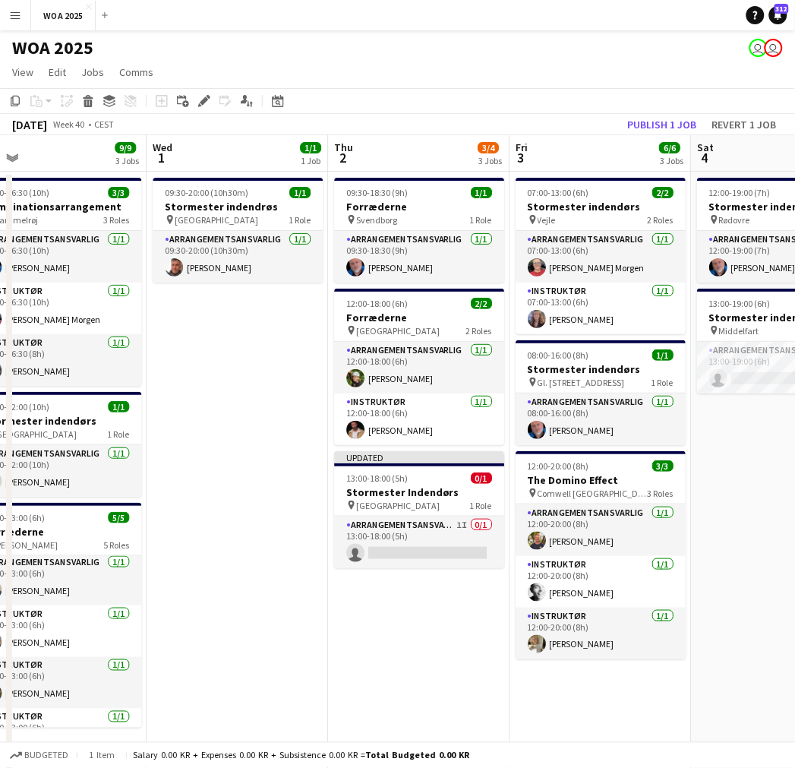
scroll to position [0, 581]
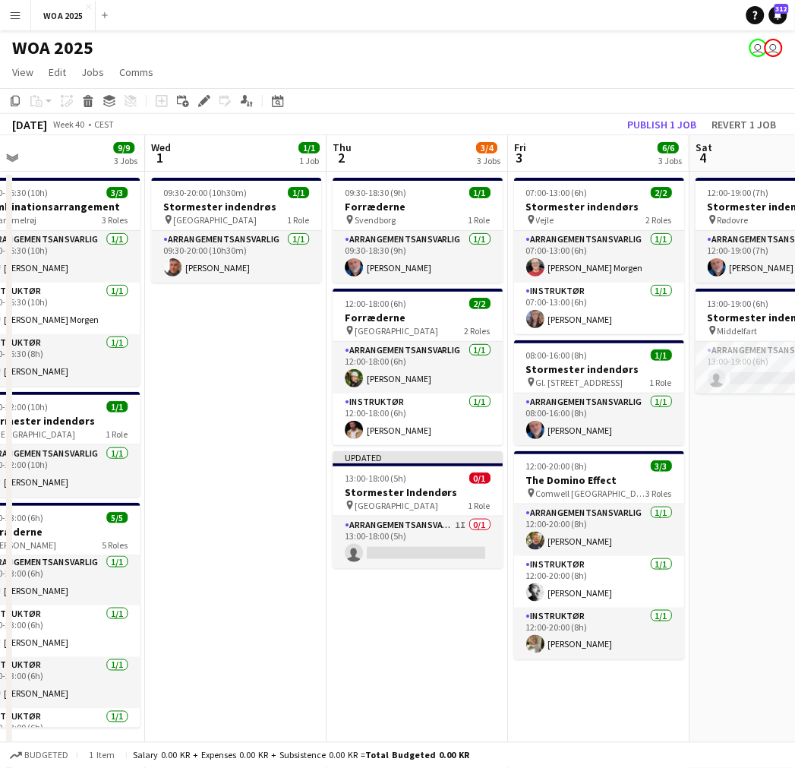
drag, startPoint x: 507, startPoint y: 438, endPoint x: 269, endPoint y: 422, distance: 239.1
click at [269, 422] on app-calendar-viewport "Sat 27 2/2 2 Jobs Sun 28 Mon 29 7/7 4 Jobs Tue 30 9/9 3 Jobs Wed 1 1/1 1 Job Th…" at bounding box center [397, 533] width 795 height 796
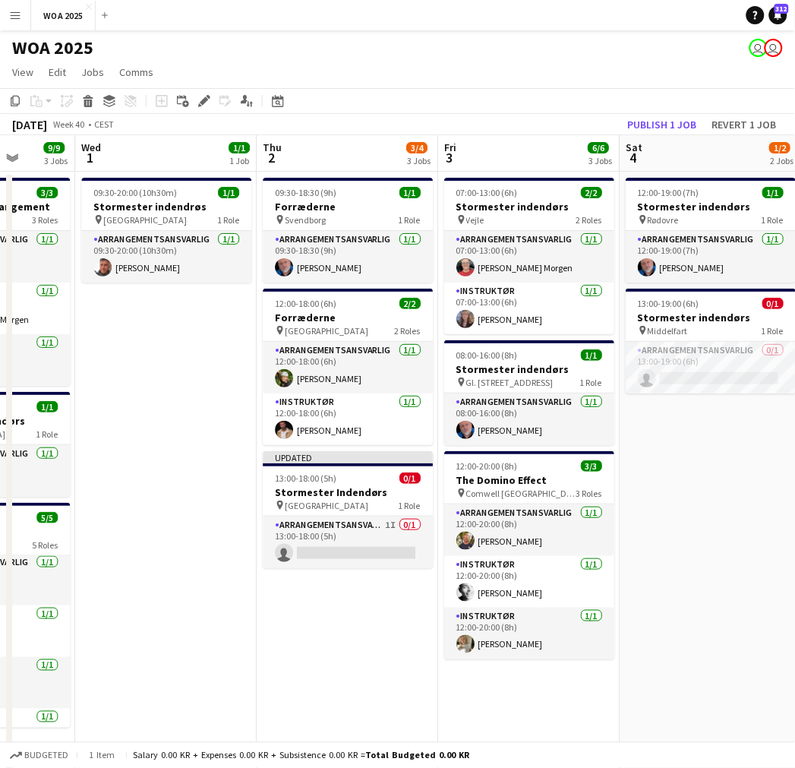
scroll to position [0, 623]
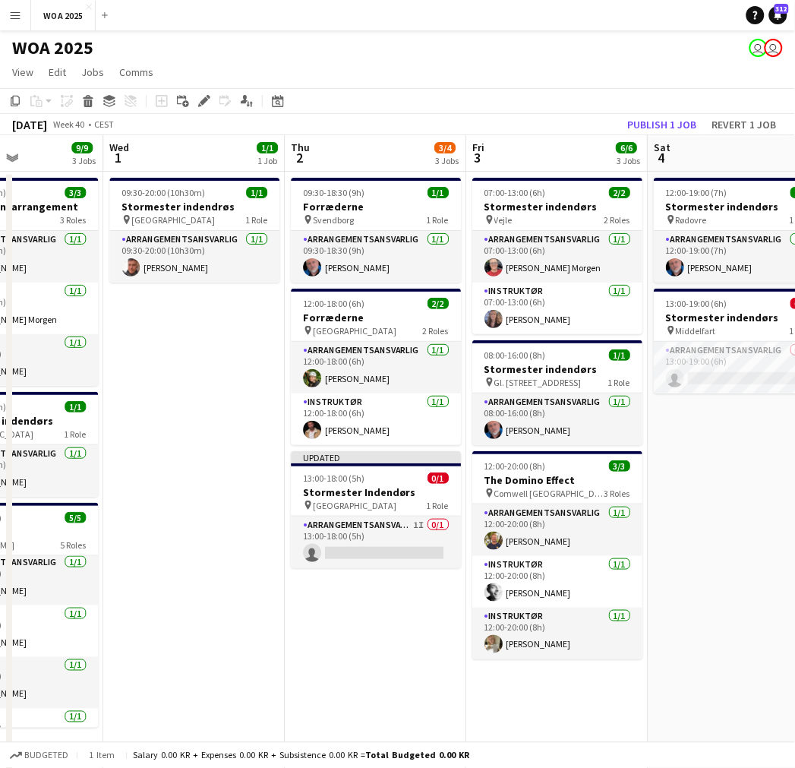
drag, startPoint x: 428, startPoint y: 242, endPoint x: 387, endPoint y: 255, distance: 43.2
click at [387, 255] on app-calendar-viewport "Sat 27 2/2 2 Jobs Sun 28 Mon 29 7/7 4 Jobs Tue 30 9/9 3 Jobs Wed 1 1/1 1 Job Th…" at bounding box center [397, 533] width 795 height 796
